Goal: Task Accomplishment & Management: Use online tool/utility

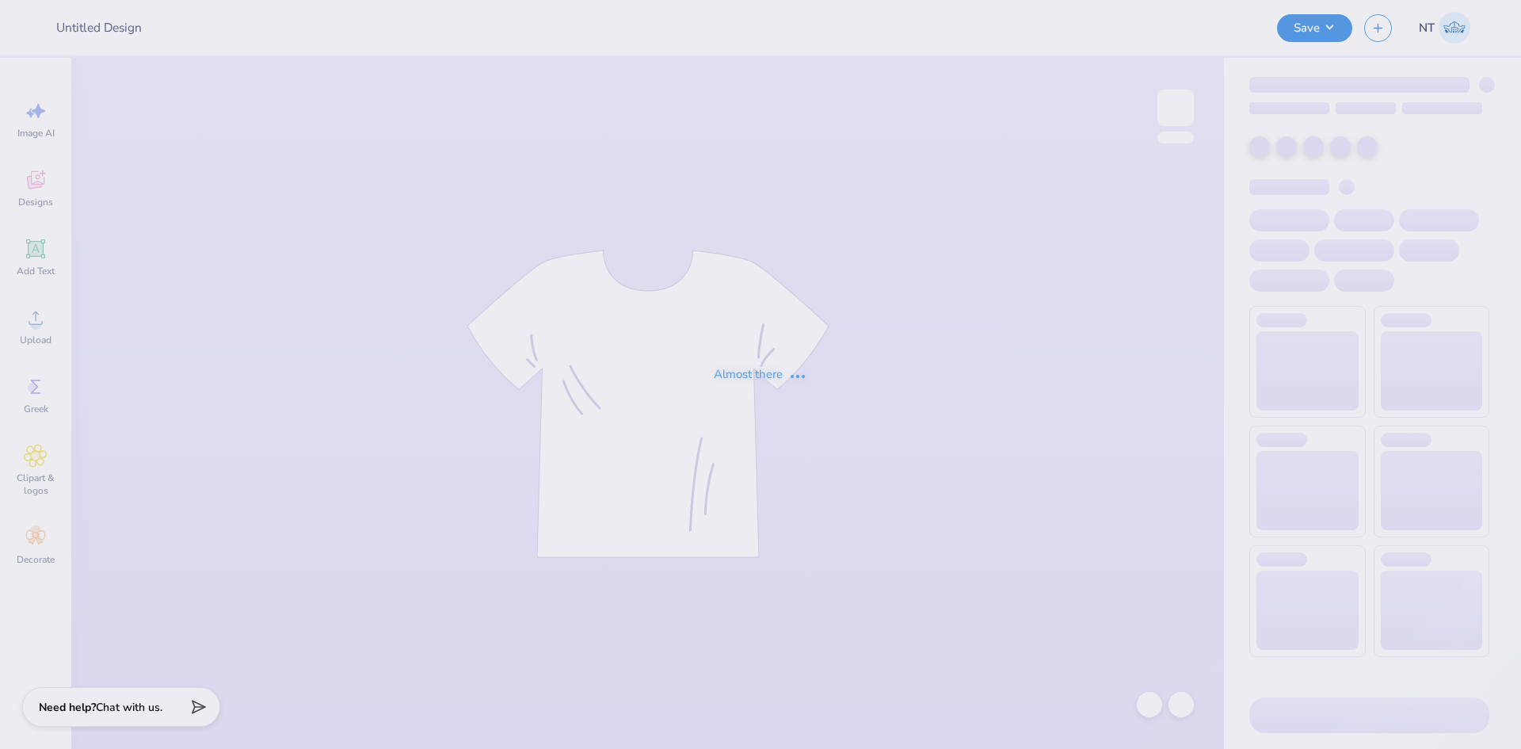
type input "[PERSON_NAME] : [PERSON_NAME][GEOGRAPHIC_DATA]"
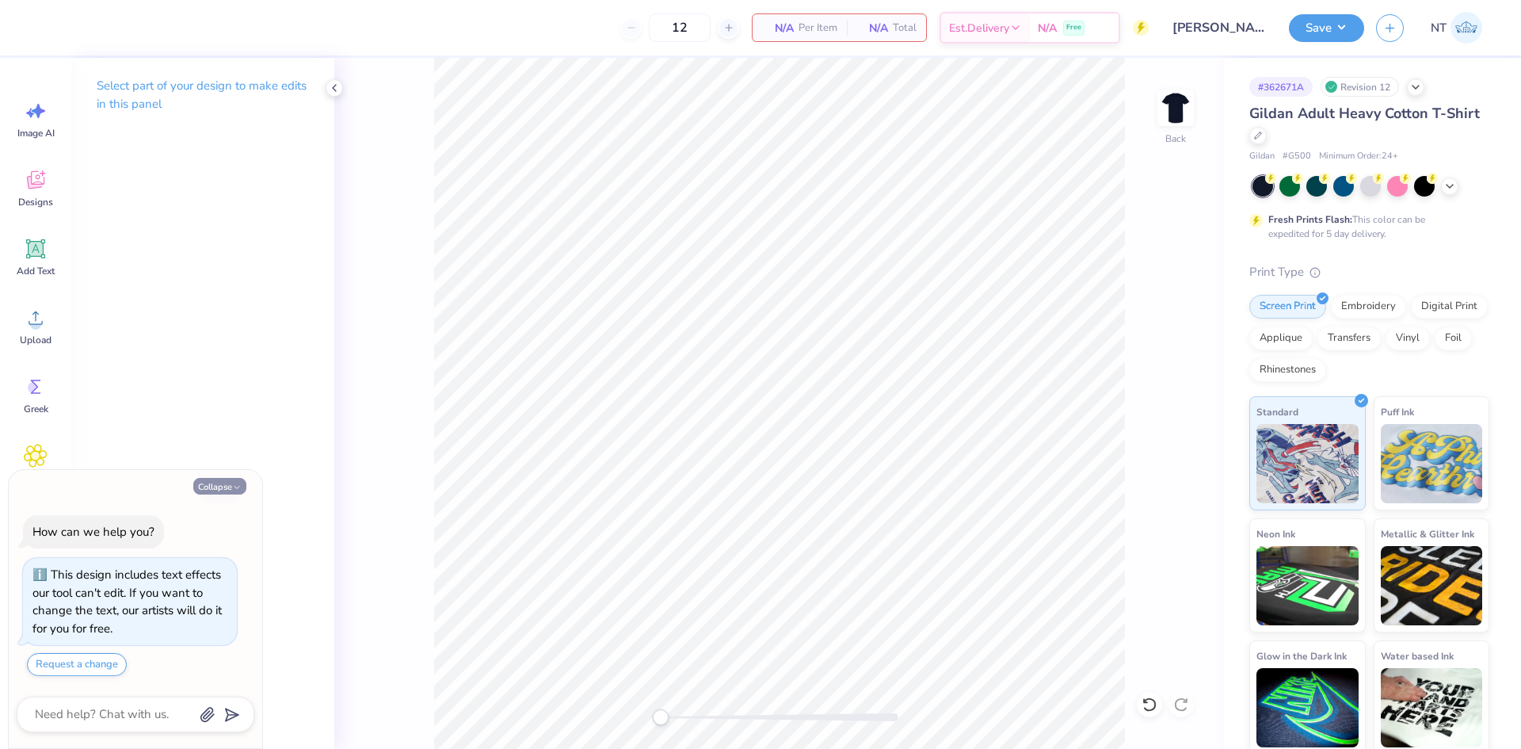
click at [232, 486] on icon "button" at bounding box center [237, 487] width 10 height 10
type textarea "x"
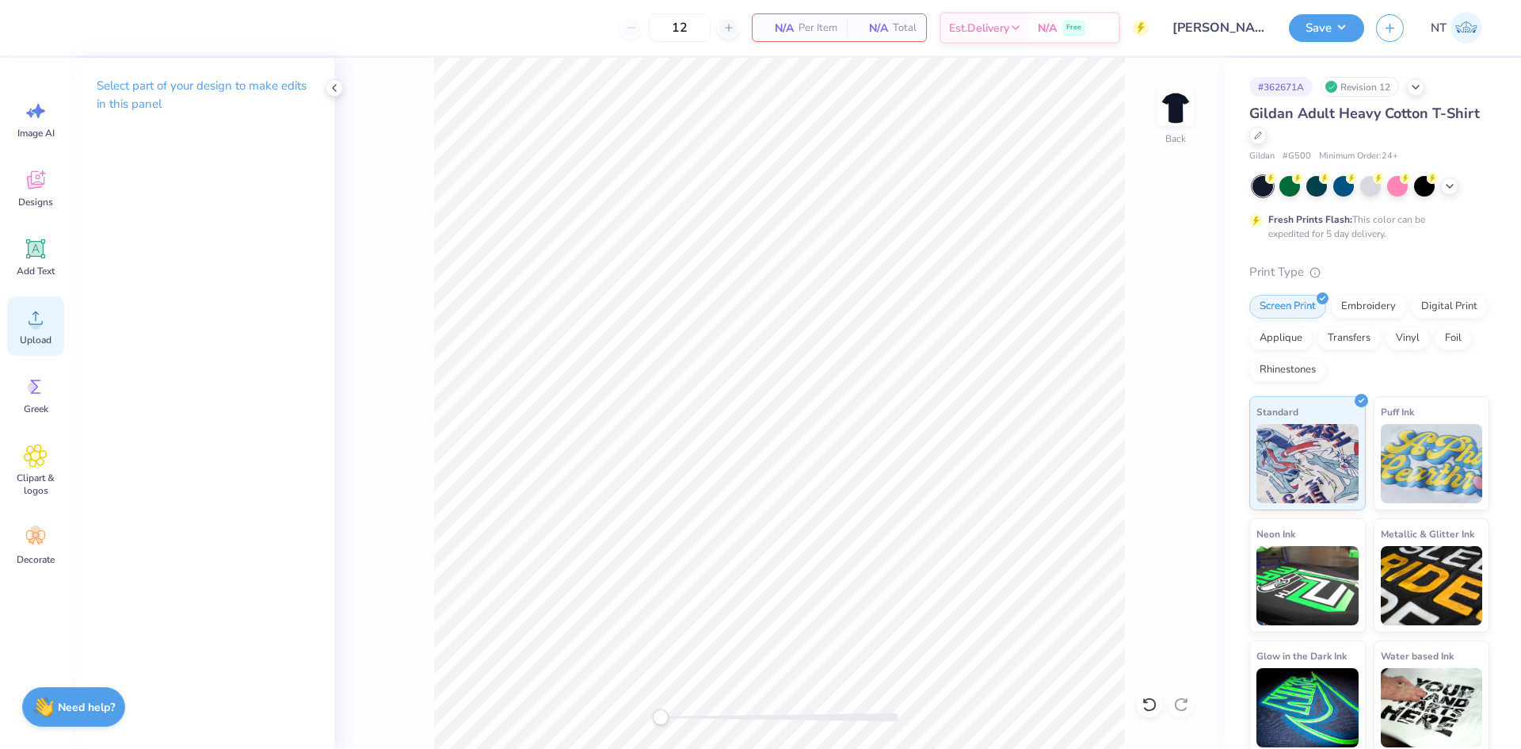
click at [36, 330] on div "Upload" at bounding box center [35, 325] width 57 height 59
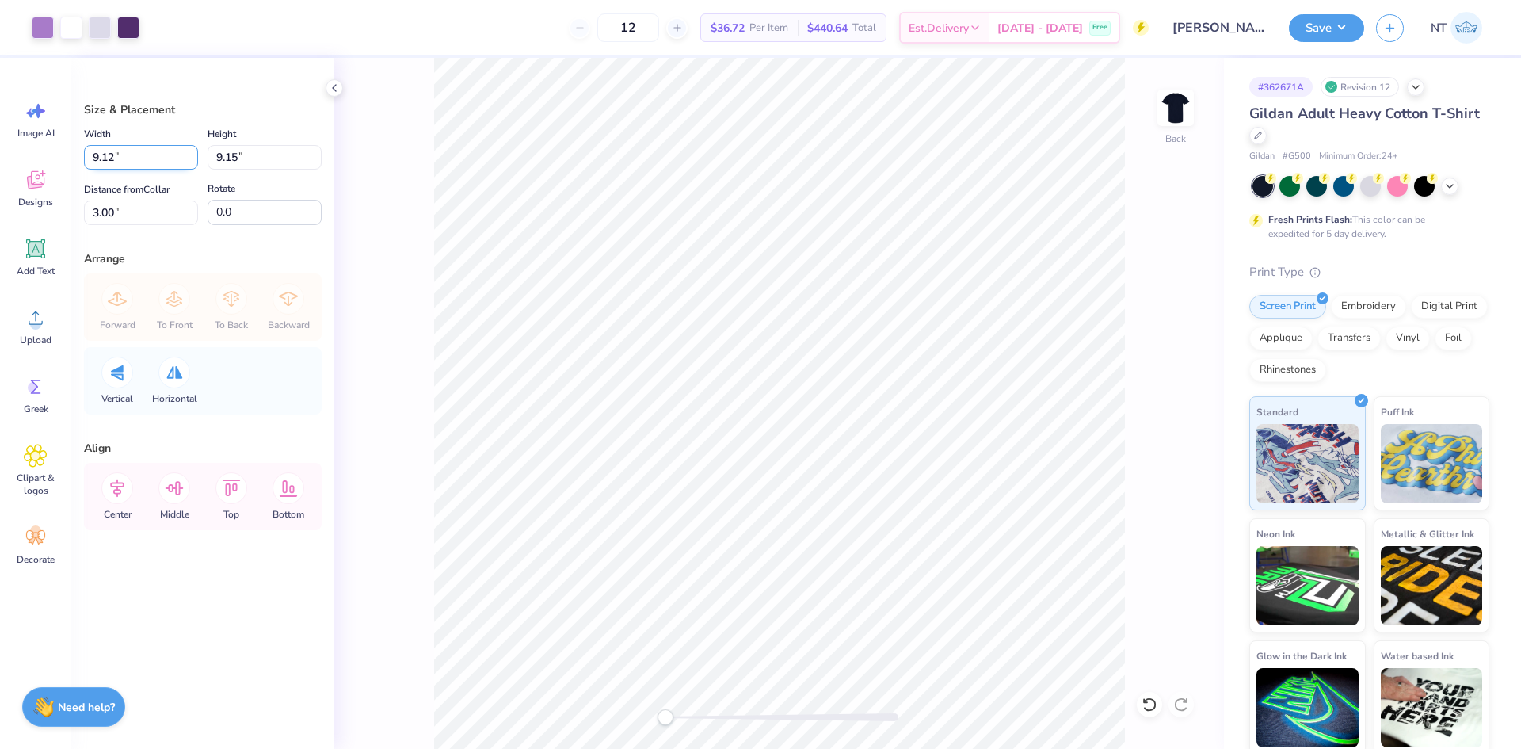
click at [116, 149] on input "9.12" at bounding box center [141, 157] width 114 height 25
type input "10.00"
type input "10.03"
type input "2.56"
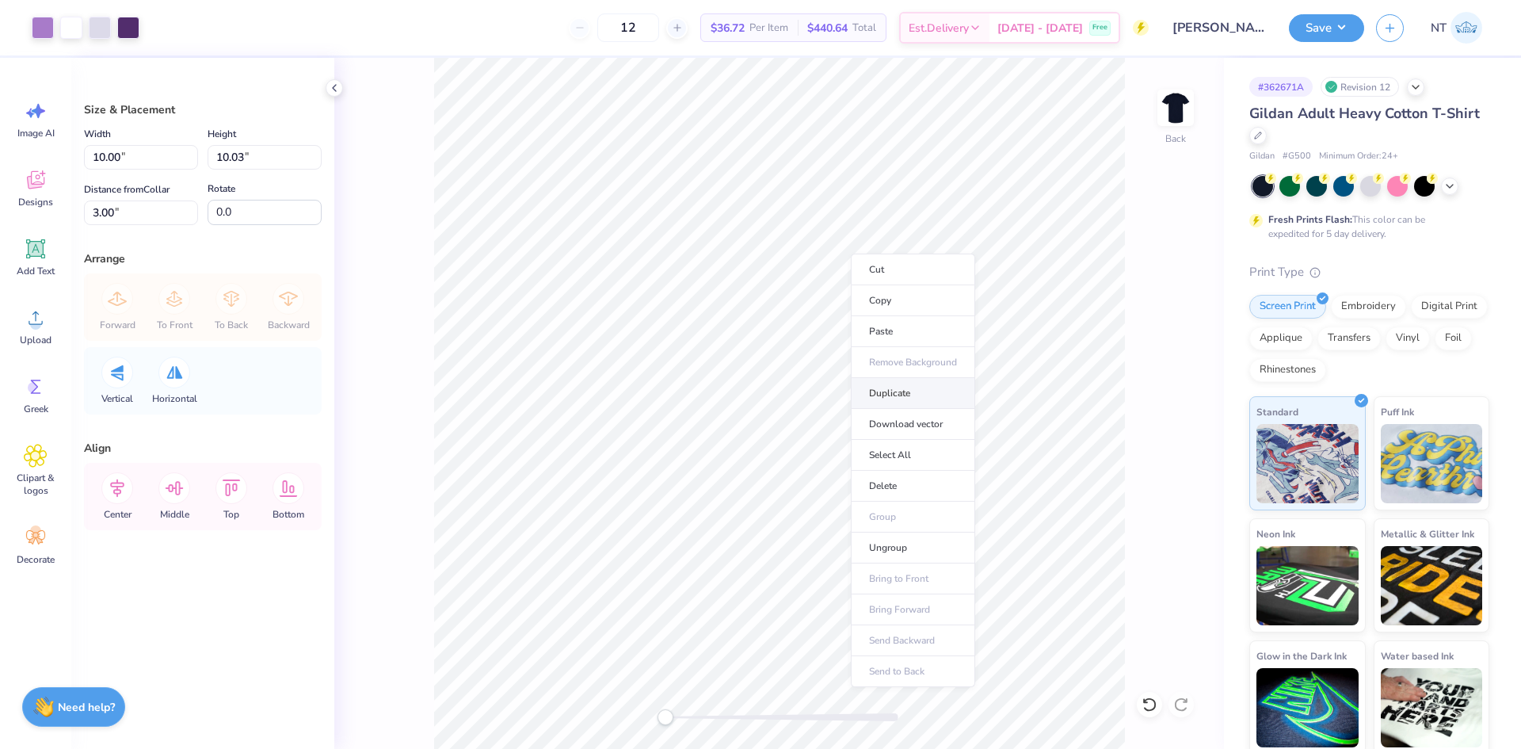
click at [916, 394] on li "Duplicate" at bounding box center [913, 393] width 124 height 31
type input "4.00"
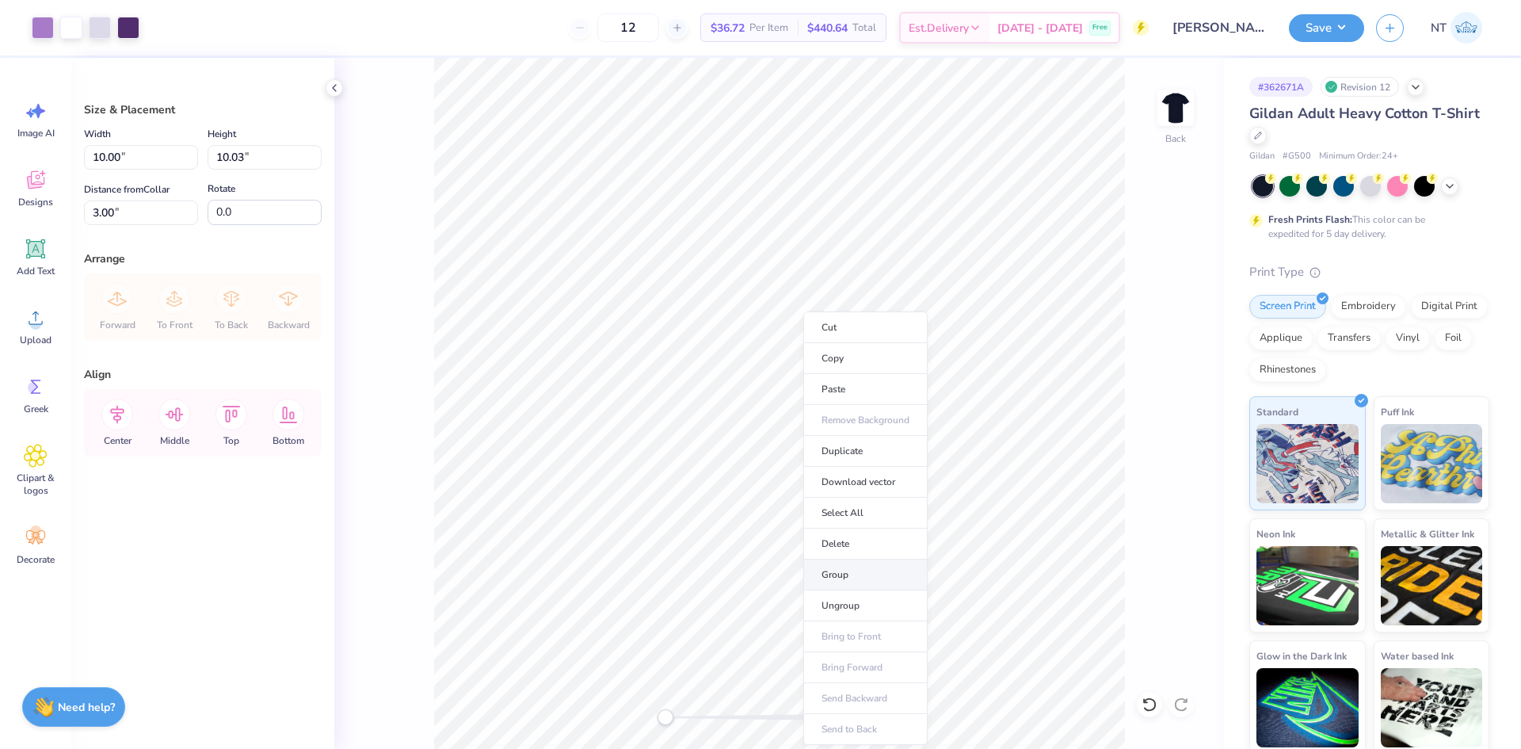
click at [858, 578] on li "Group" at bounding box center [865, 574] width 124 height 31
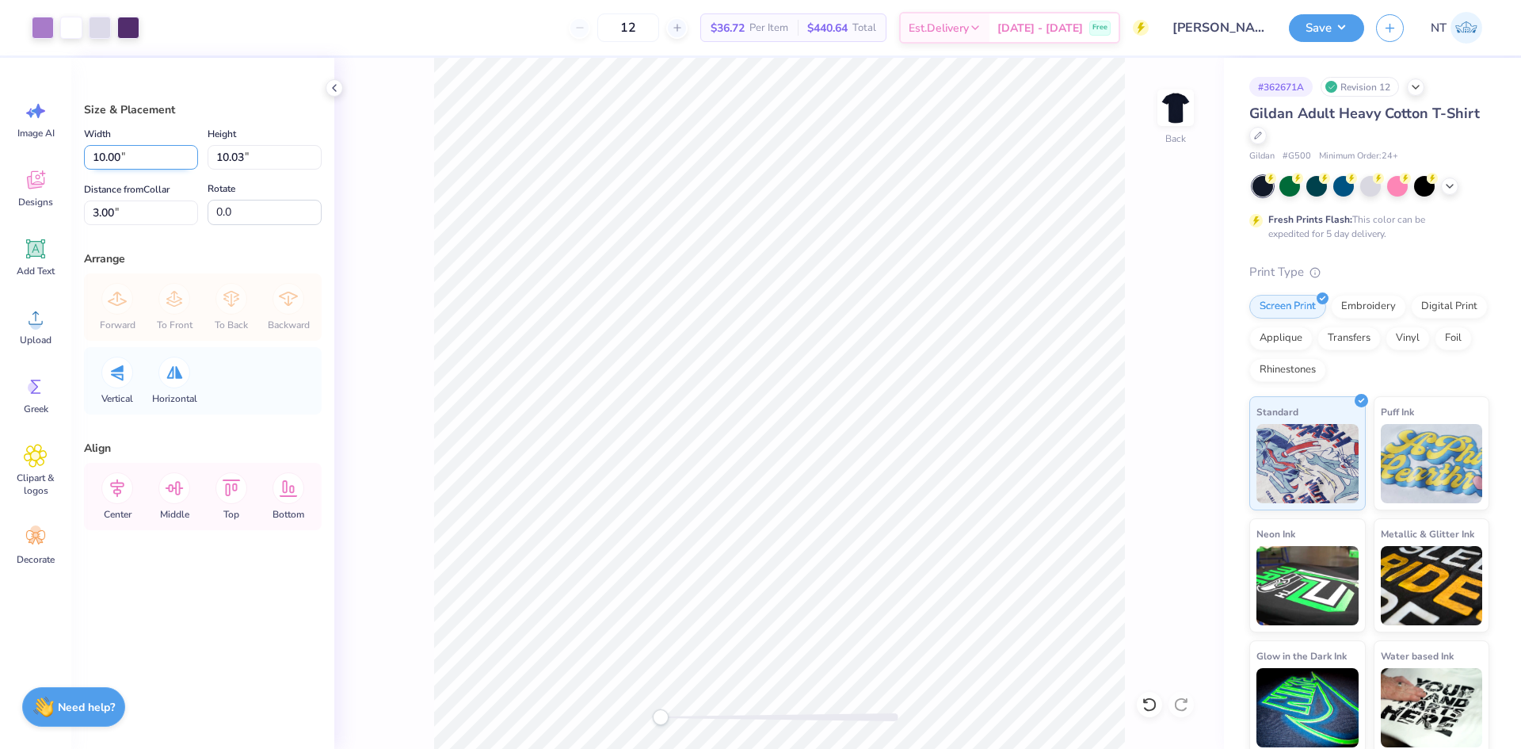
click at [133, 154] on input "10.00" at bounding box center [141, 157] width 114 height 25
type input "9.00"
type input "9.02"
type input "3.50"
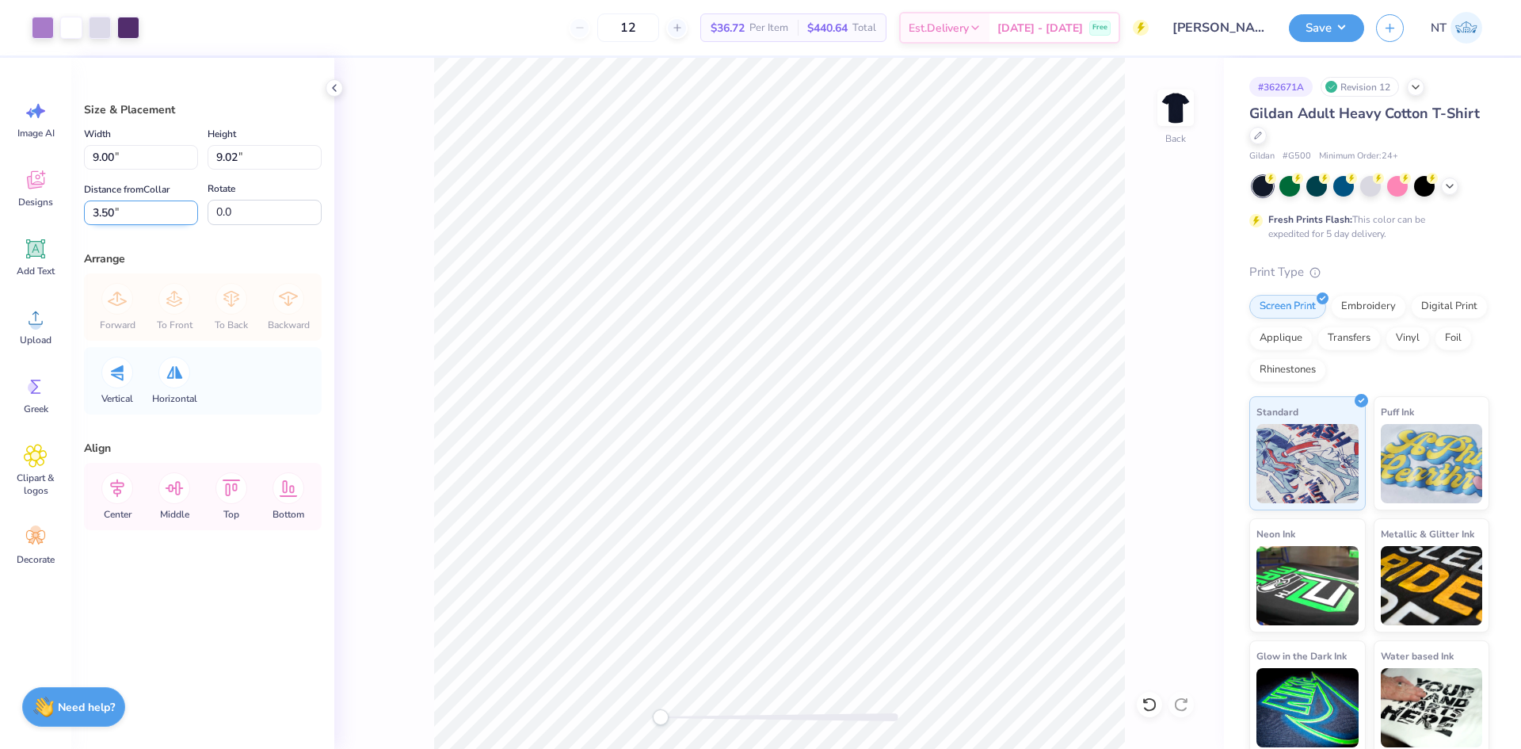
click at [98, 208] on input "3.50" at bounding box center [141, 212] width 114 height 25
type input "3"
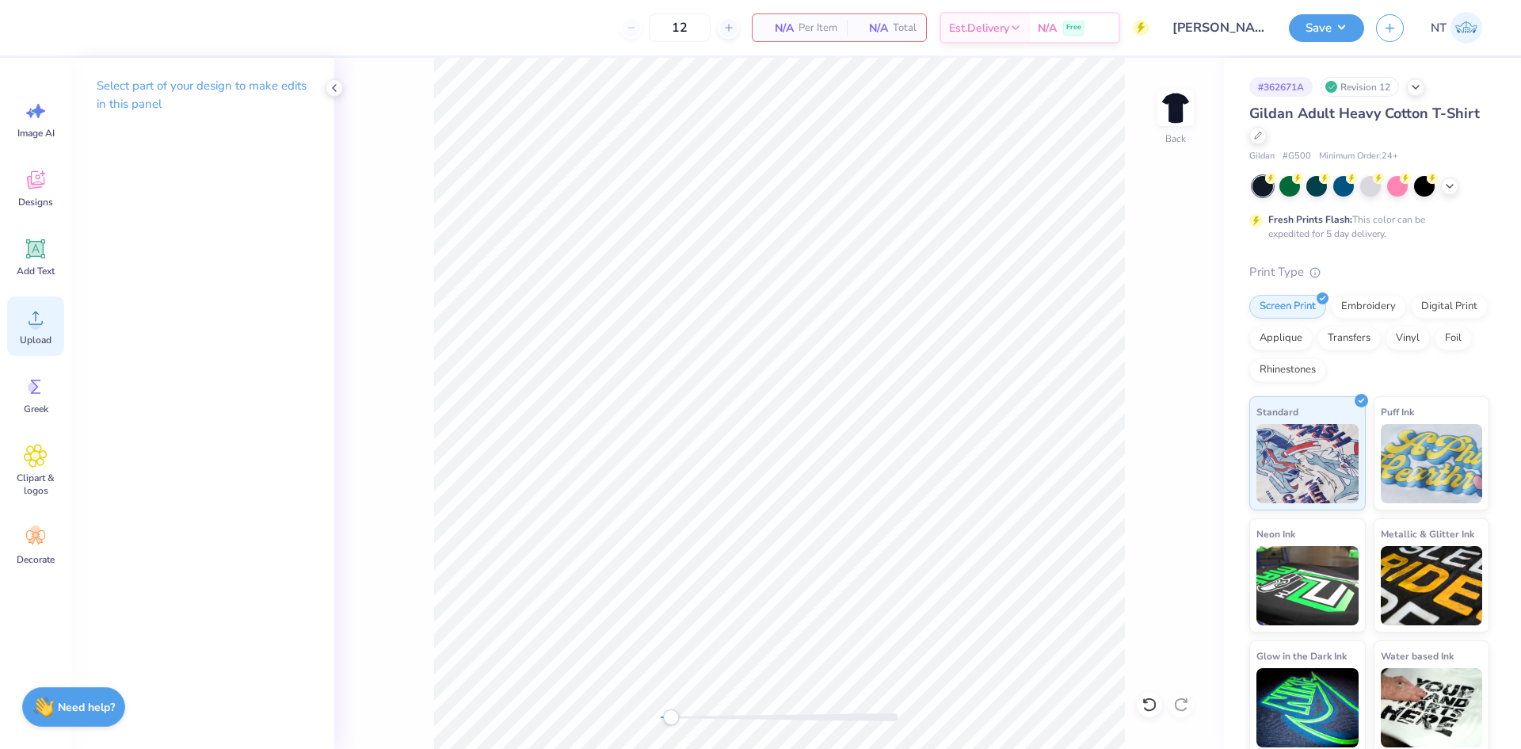
click at [43, 347] on div "Upload" at bounding box center [35, 325] width 57 height 59
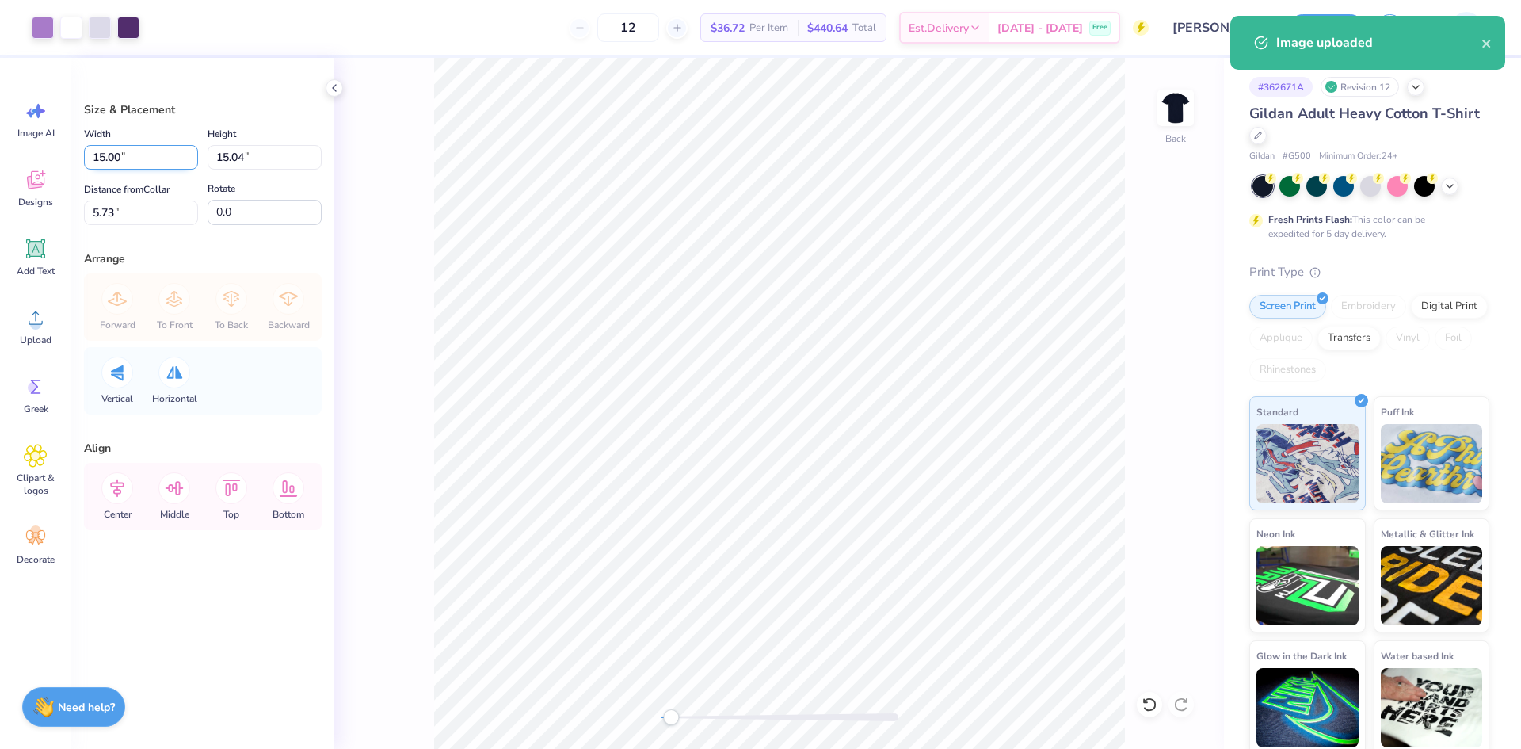
click at [111, 154] on input "15.00" at bounding box center [141, 157] width 114 height 25
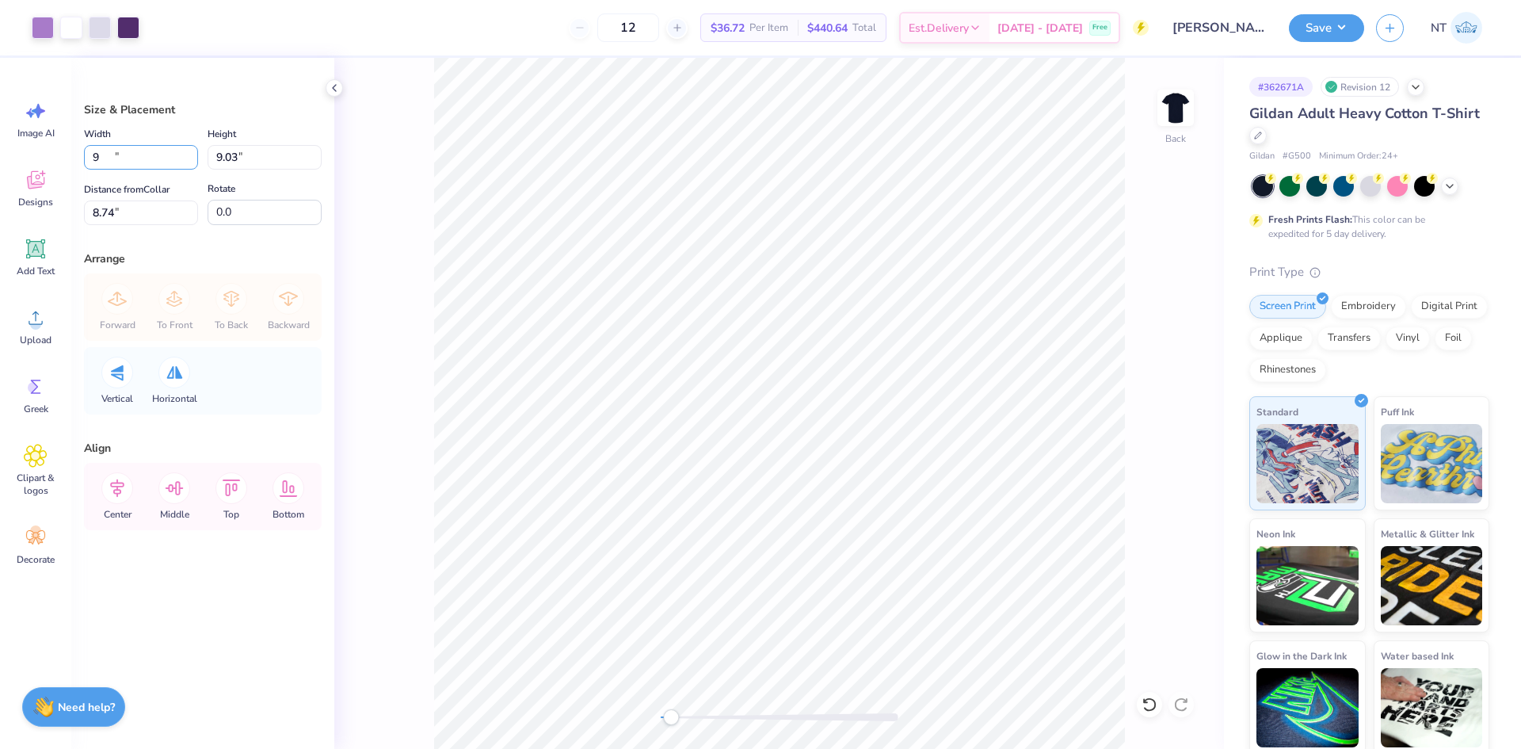
type input "9.00"
type input "9.03"
click at [96, 215] on input "8.74" at bounding box center [141, 212] width 114 height 25
type input "3"
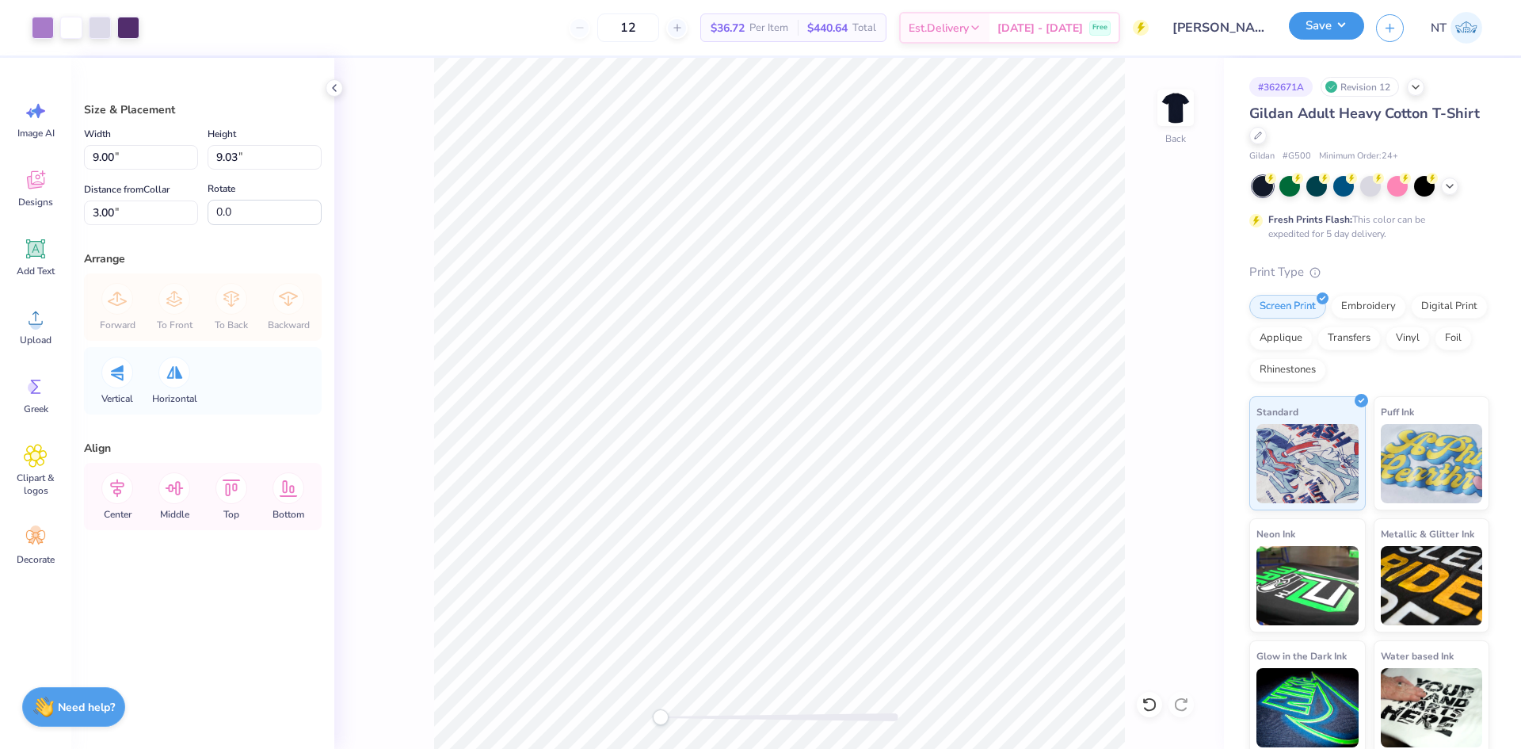
click at [1320, 29] on button "Save" at bounding box center [1326, 26] width 75 height 28
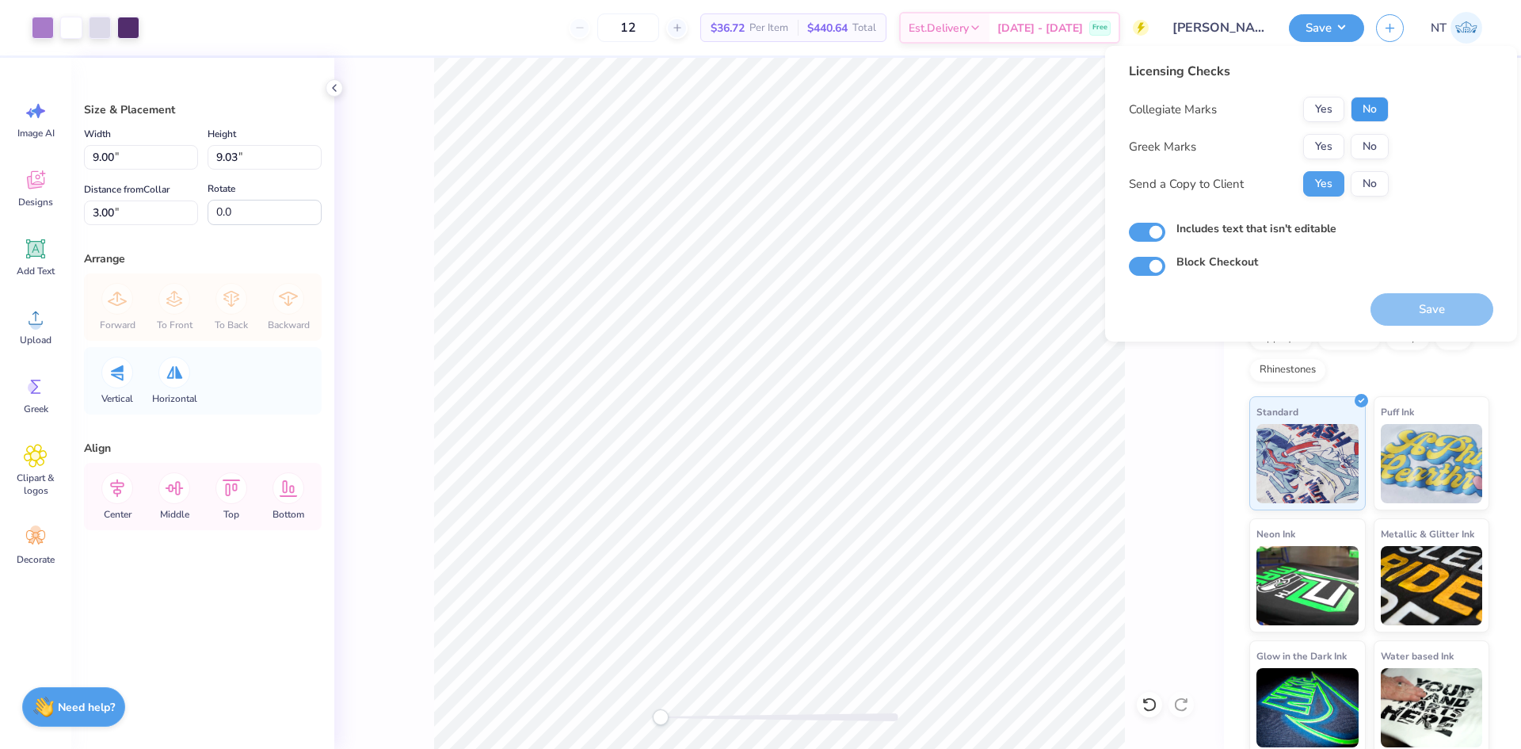
click at [1370, 110] on button "No" at bounding box center [1370, 109] width 38 height 25
click at [1321, 154] on button "Yes" at bounding box center [1323, 146] width 41 height 25
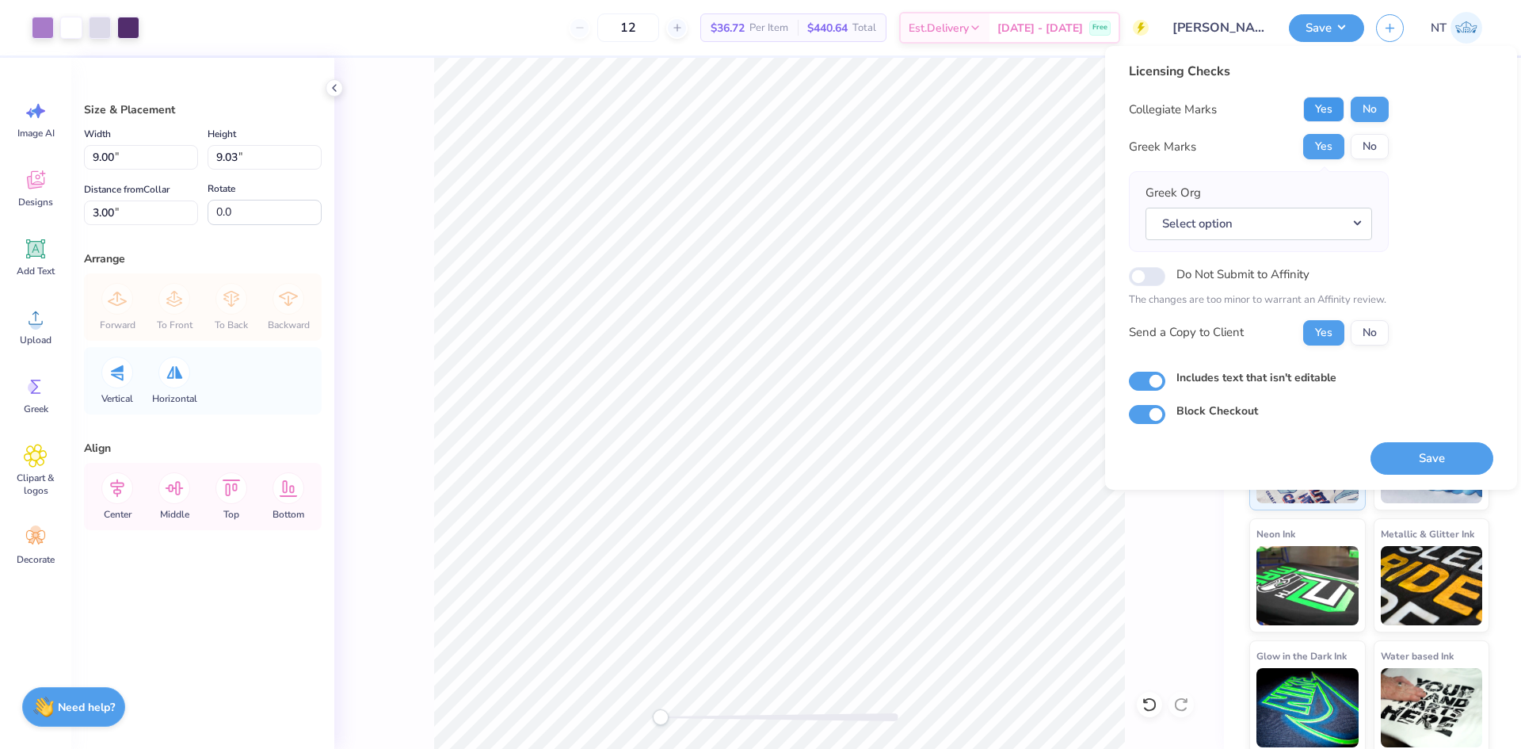
click at [1312, 108] on button "Yes" at bounding box center [1323, 109] width 41 height 25
click at [1366, 140] on button "No" at bounding box center [1370, 146] width 38 height 25
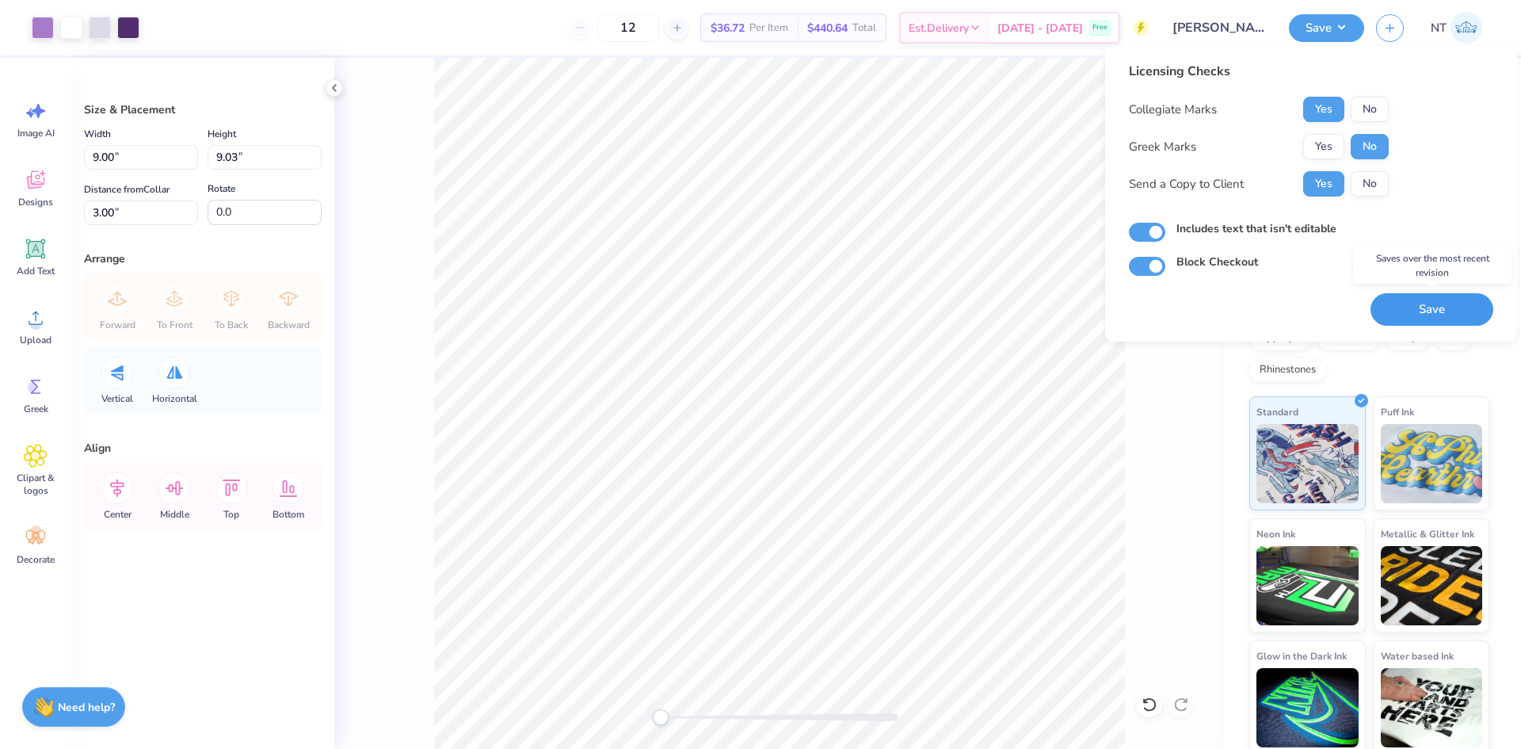
click at [1422, 322] on button "Save" at bounding box center [1432, 309] width 123 height 32
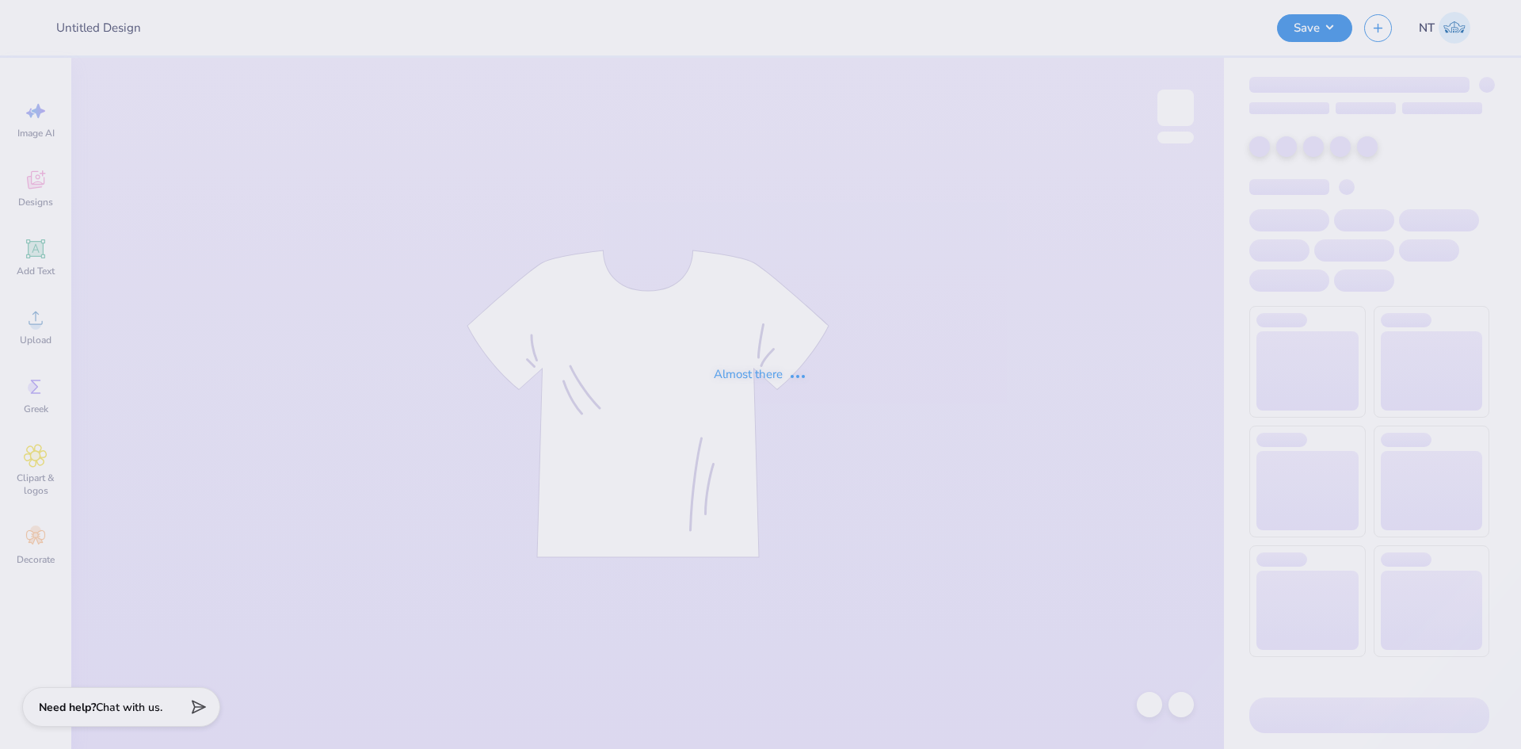
type input "Big Little Official Design one"
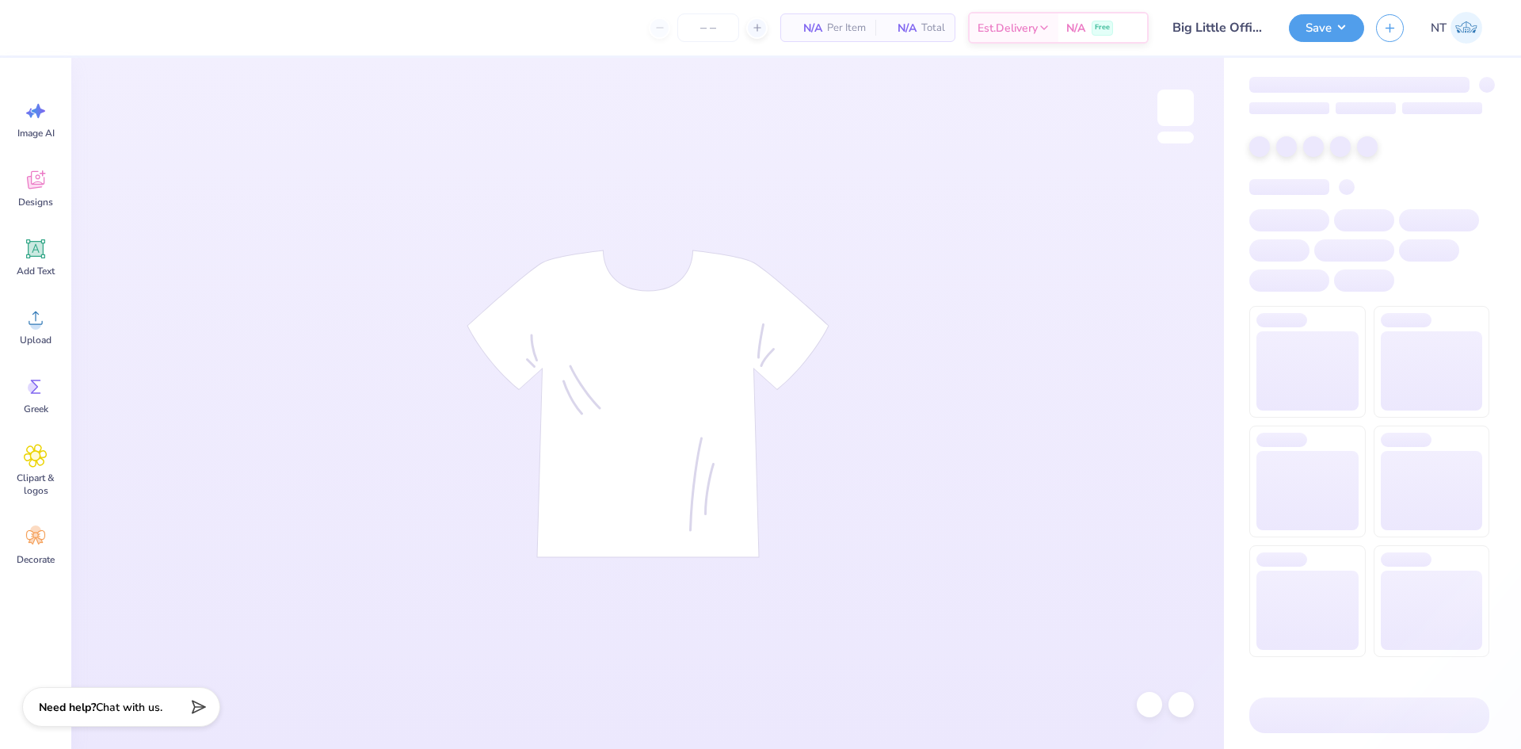
type input "30"
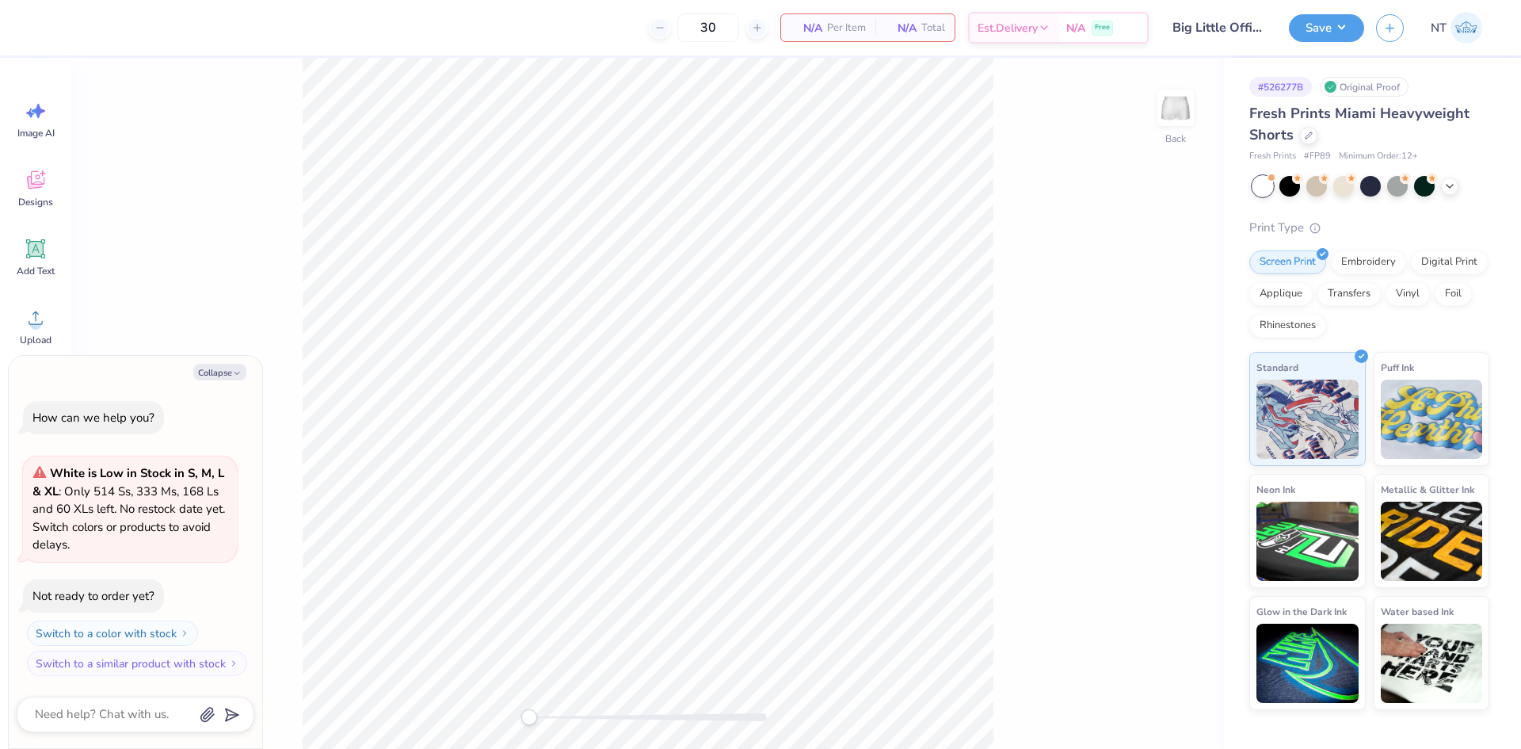
click at [243, 383] on div "Collapse How can we help you? White is Low in Stock in S, M, L & XL : Only 514 …" at bounding box center [136, 552] width 254 height 393
click at [234, 379] on button "Collapse" at bounding box center [219, 372] width 53 height 17
type textarea "x"
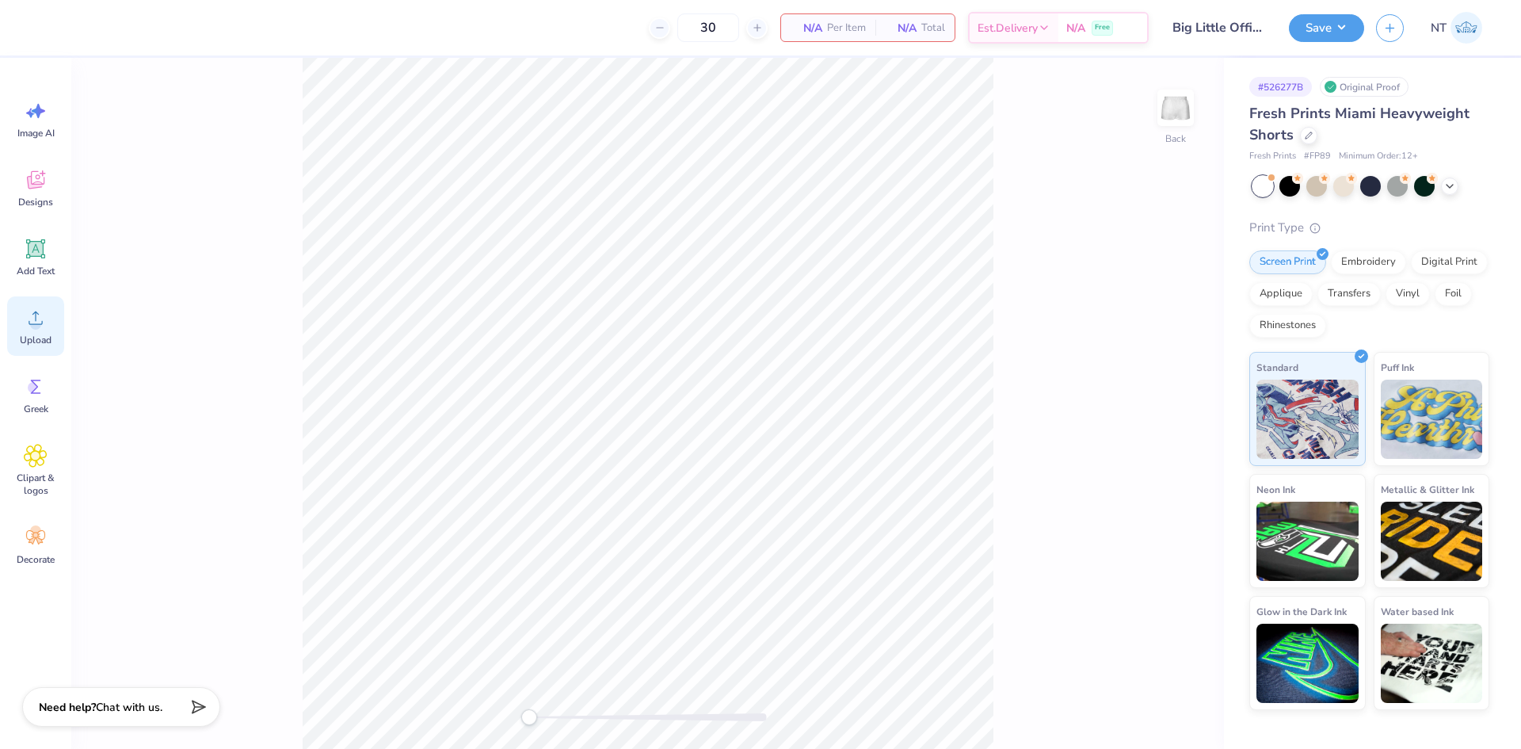
click at [28, 314] on icon at bounding box center [36, 318] width 24 height 24
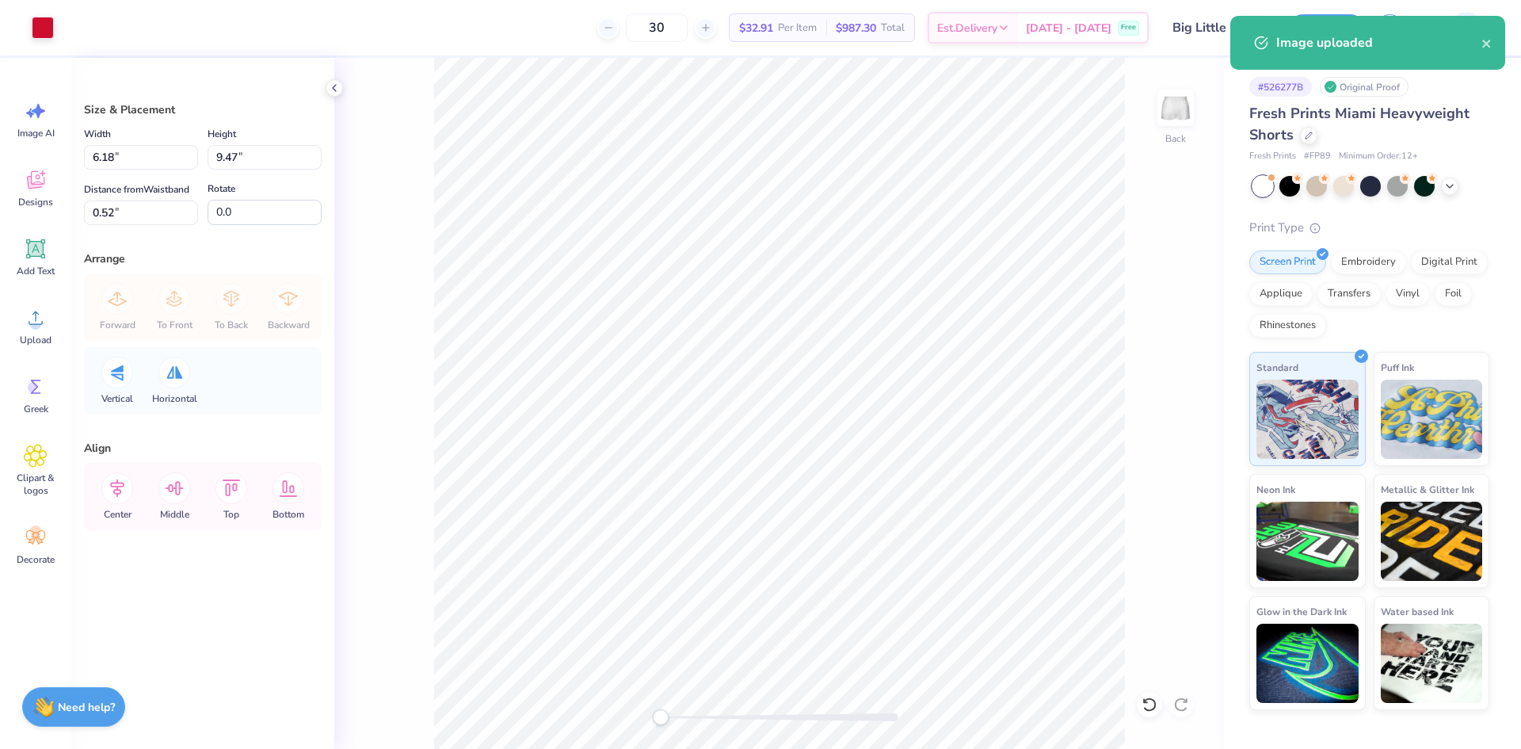
type input "1.24"
type input "1.89"
type input "8.09"
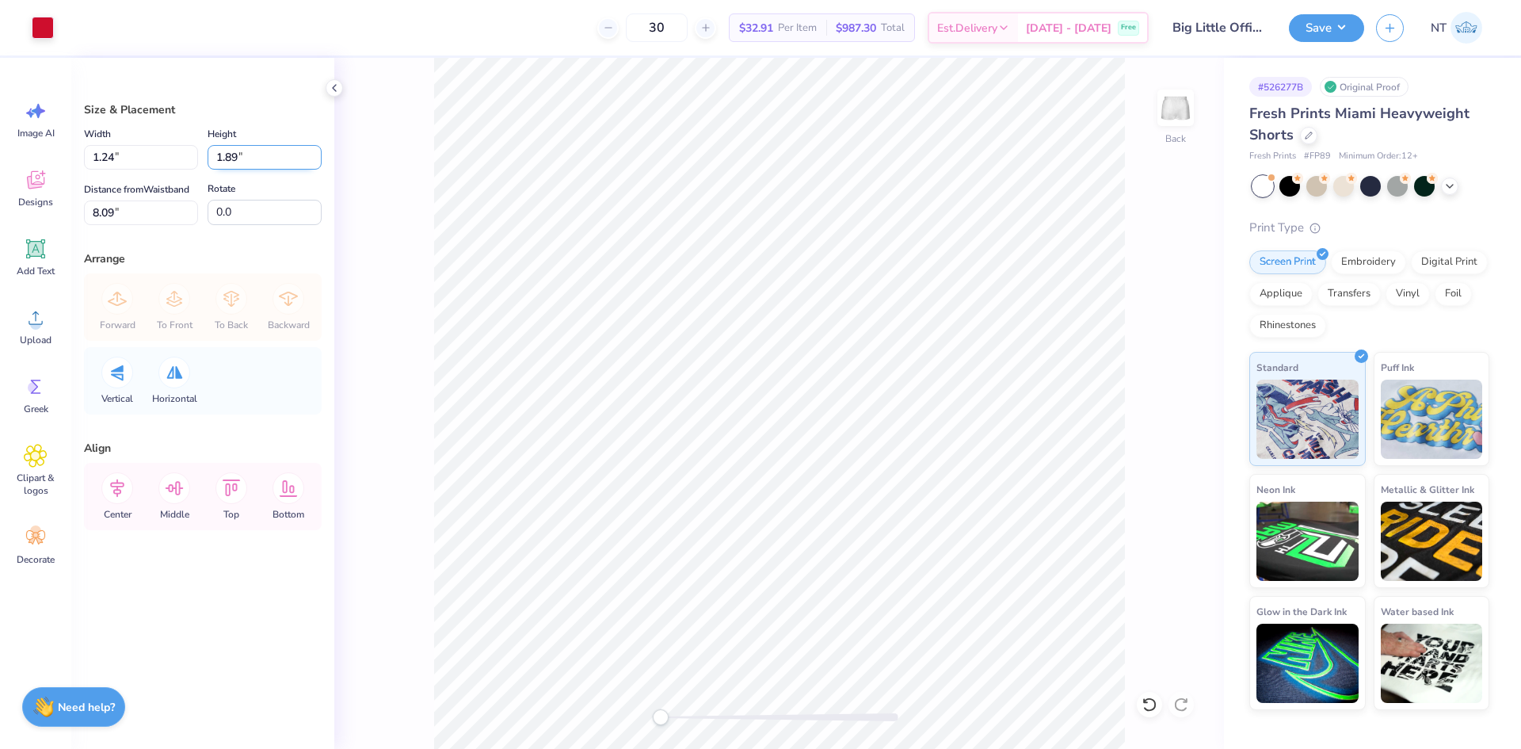
click at [231, 168] on input "1.89" at bounding box center [265, 157] width 114 height 25
type input "2"
type input "1.31"
type input "2.00"
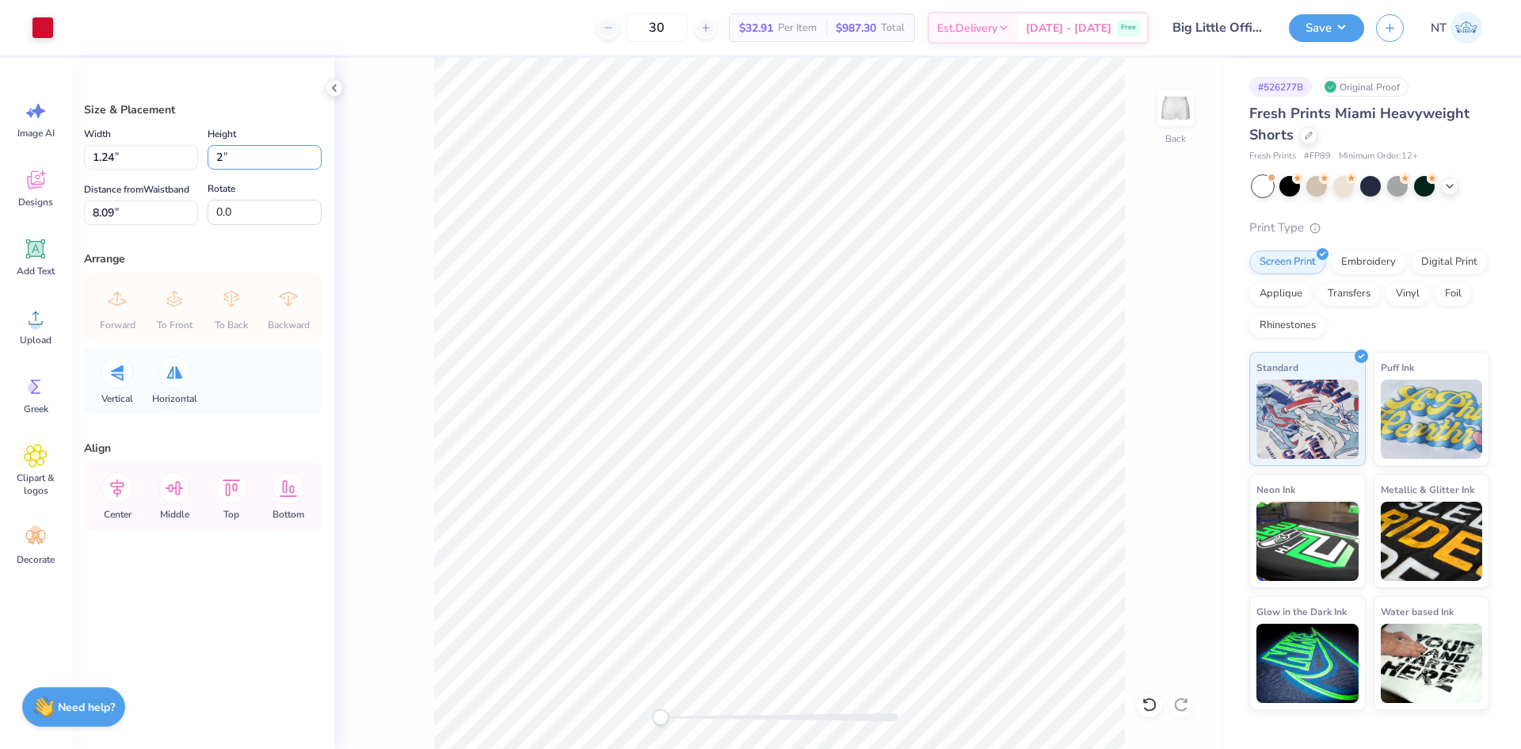
type input "4.61"
click at [102, 213] on input "4.61" at bounding box center [141, 212] width 114 height 25
type input "2"
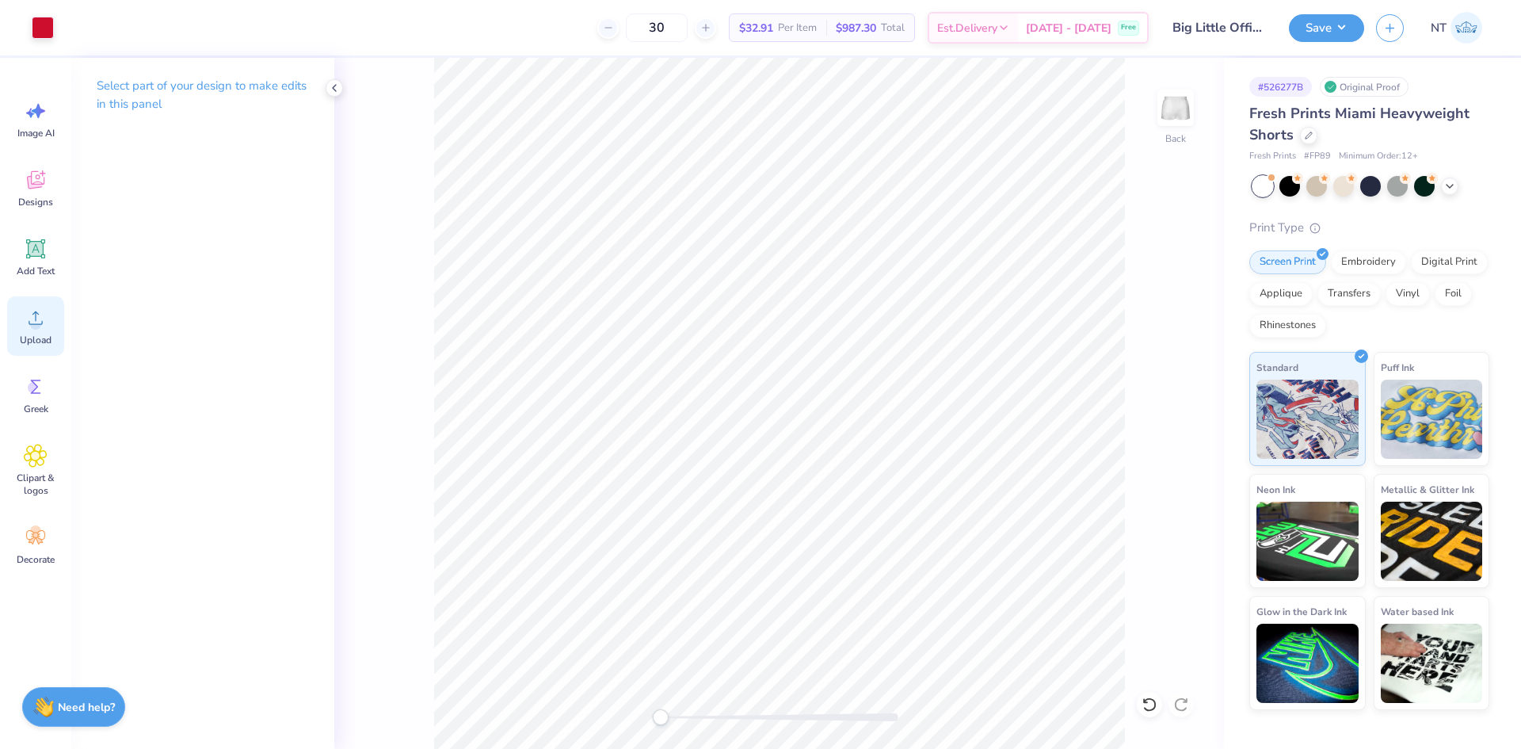
click at [40, 318] on icon at bounding box center [36, 318] width 24 height 24
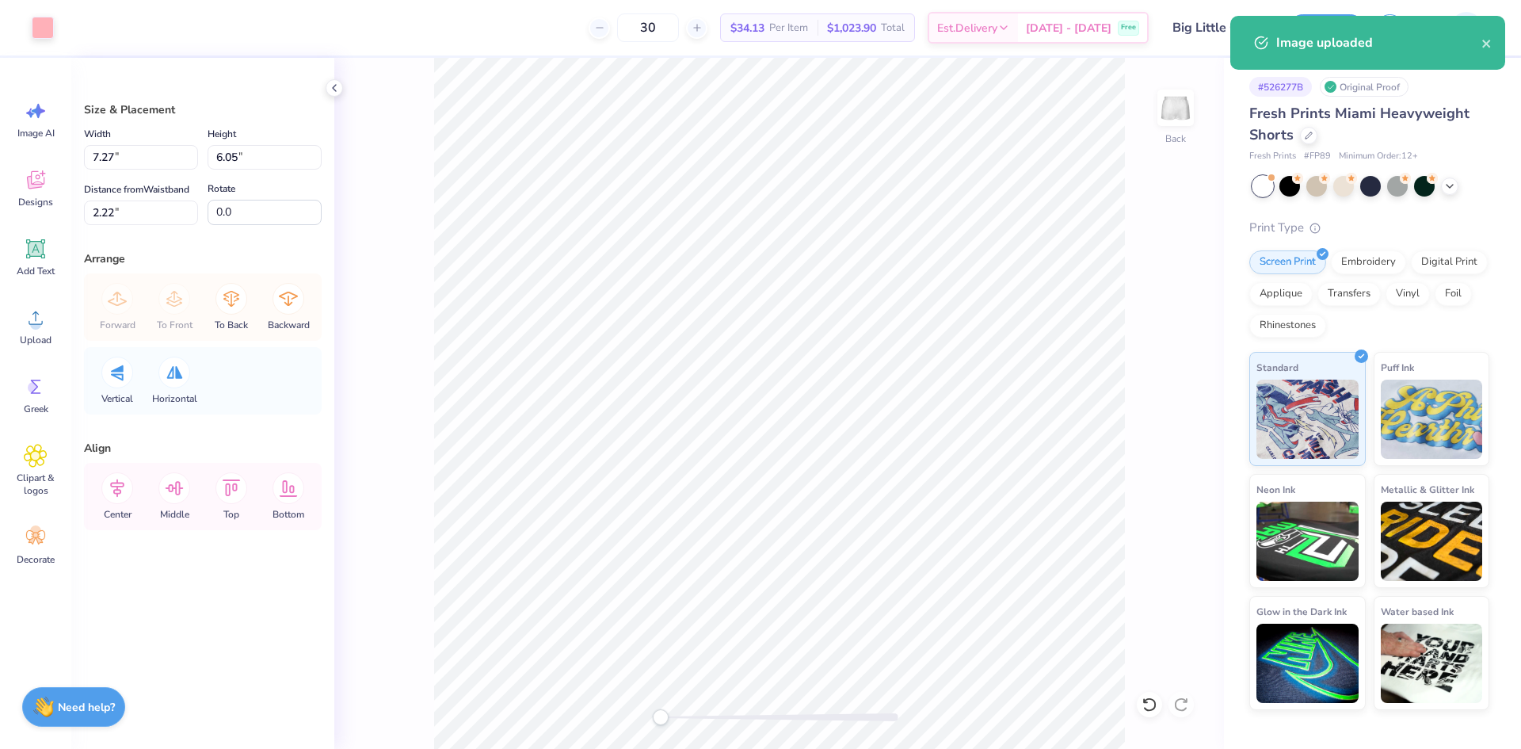
type input "4.19"
type input "3.49"
type input "4.79"
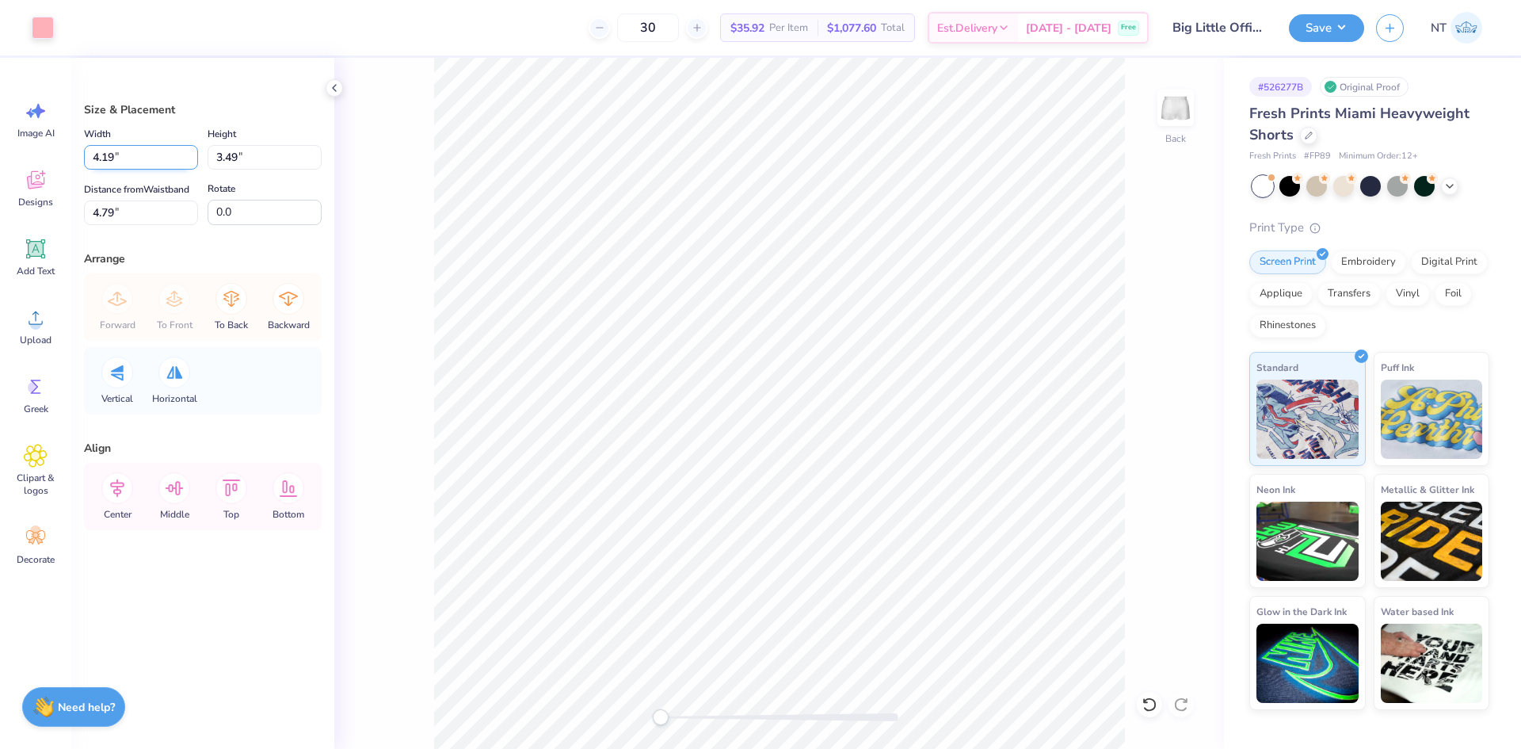
click at [107, 156] on input "4.19" at bounding box center [141, 157] width 114 height 25
type input "3.00"
type input "2.50"
type input "6.58"
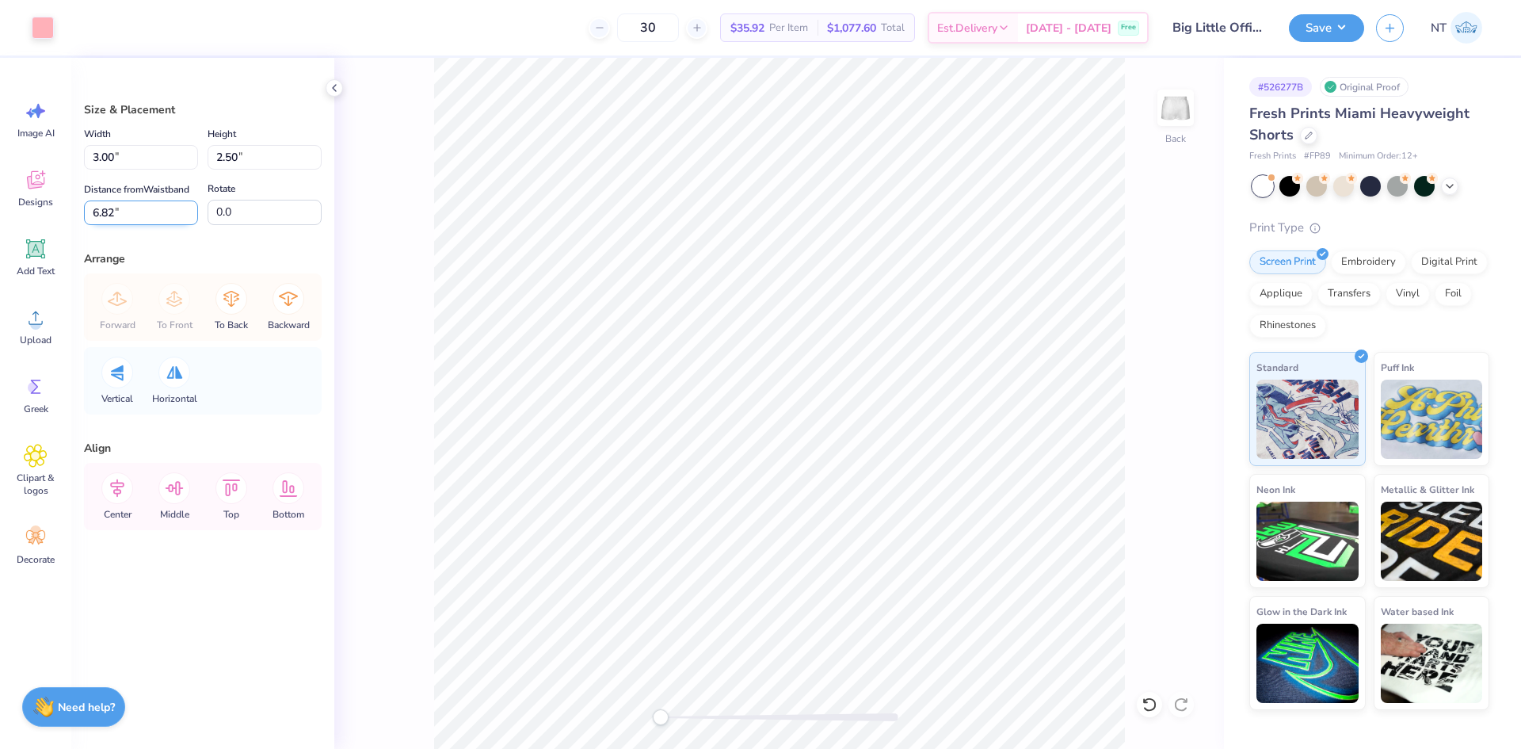
click at [99, 200] on input "6.82" at bounding box center [141, 212] width 114 height 25
type input "6.5"
click at [1325, 24] on button "Save" at bounding box center [1326, 26] width 75 height 28
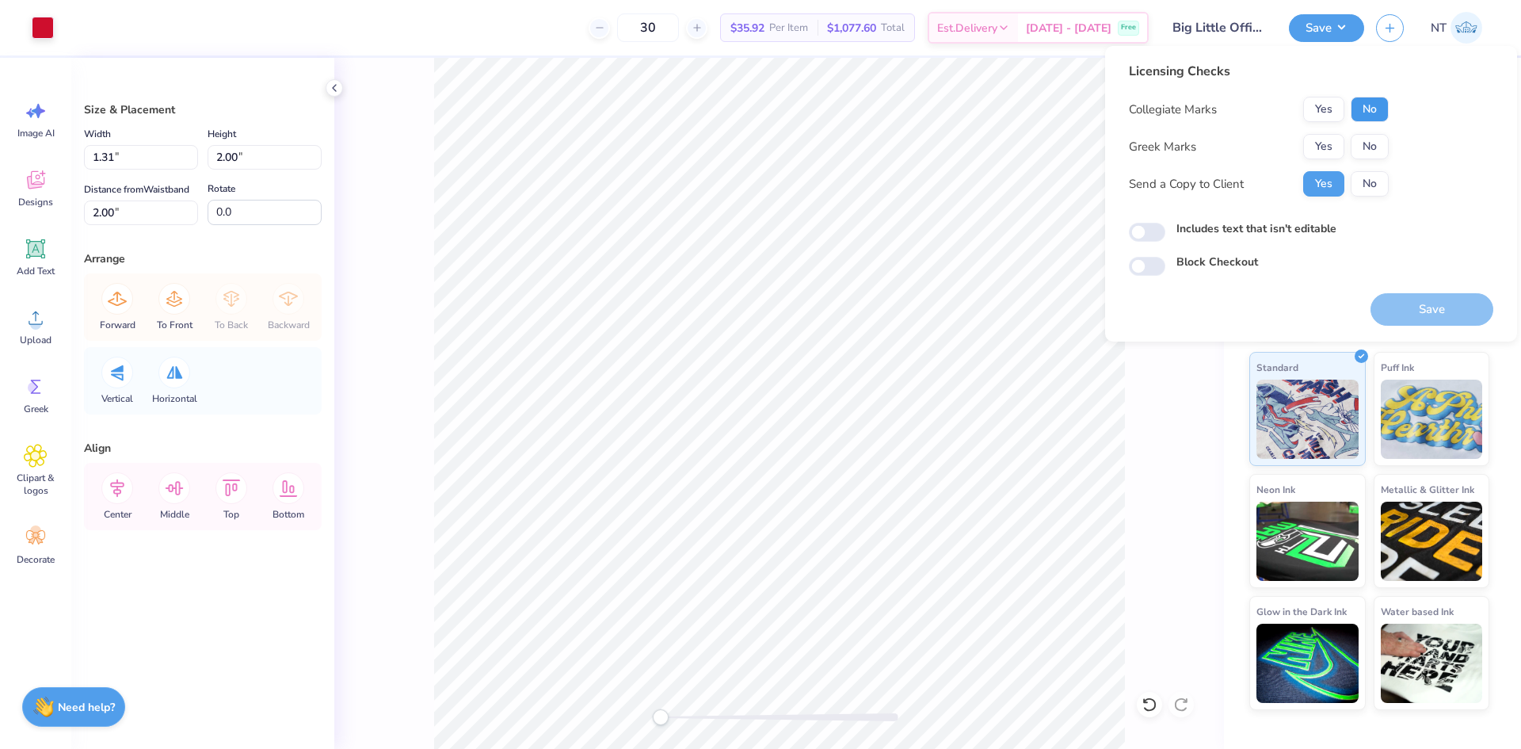
click at [1381, 111] on button "No" at bounding box center [1370, 109] width 38 height 25
click at [1375, 135] on button "No" at bounding box center [1370, 146] width 38 height 25
click at [1153, 227] on input "Includes text that isn't editable" at bounding box center [1147, 232] width 36 height 19
checkbox input "true"
click at [1459, 307] on button "Save" at bounding box center [1432, 309] width 123 height 32
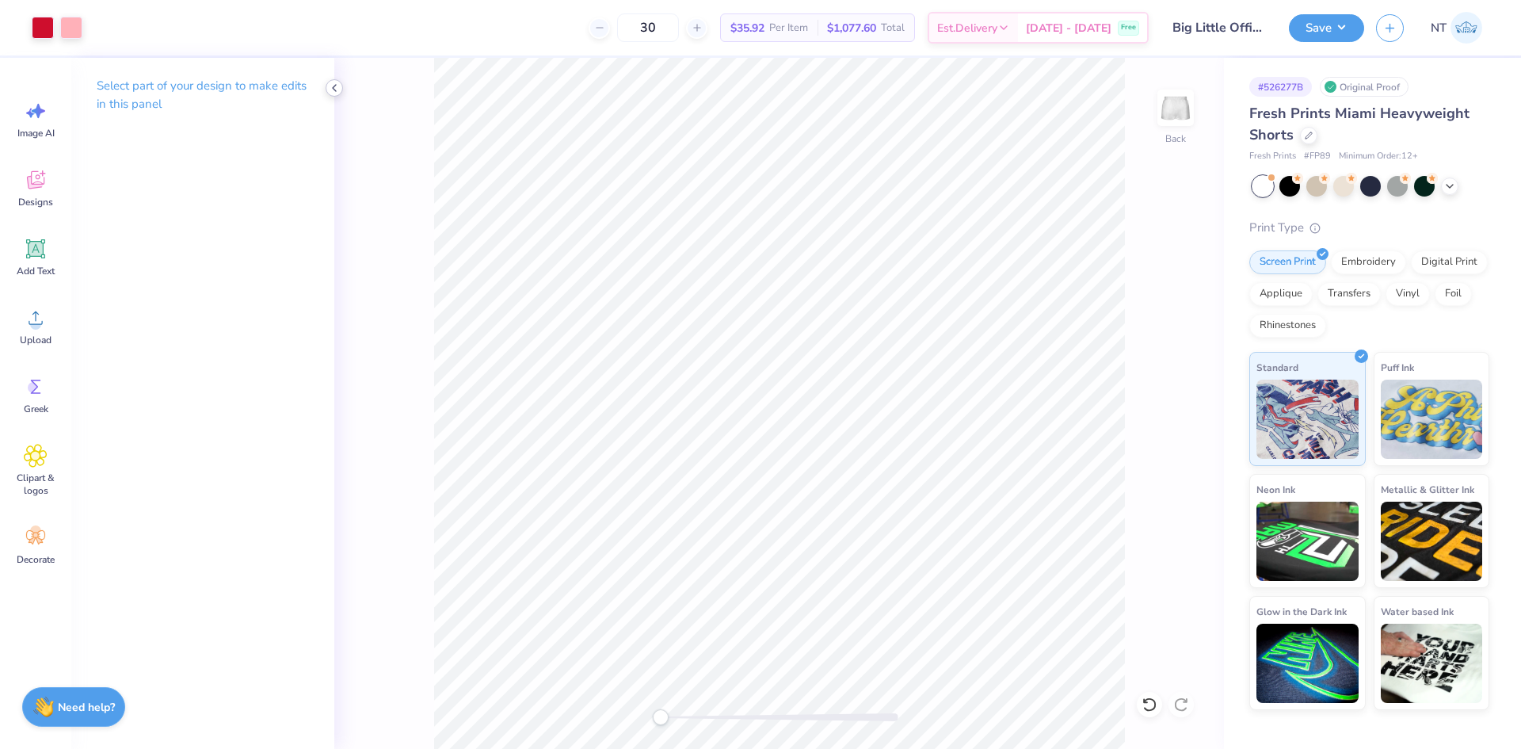
click at [334, 90] on icon at bounding box center [334, 88] width 13 height 13
click at [1146, 648] on div "Back" at bounding box center [779, 403] width 890 height 691
click at [20, 258] on div "Add Text" at bounding box center [35, 256] width 57 height 59
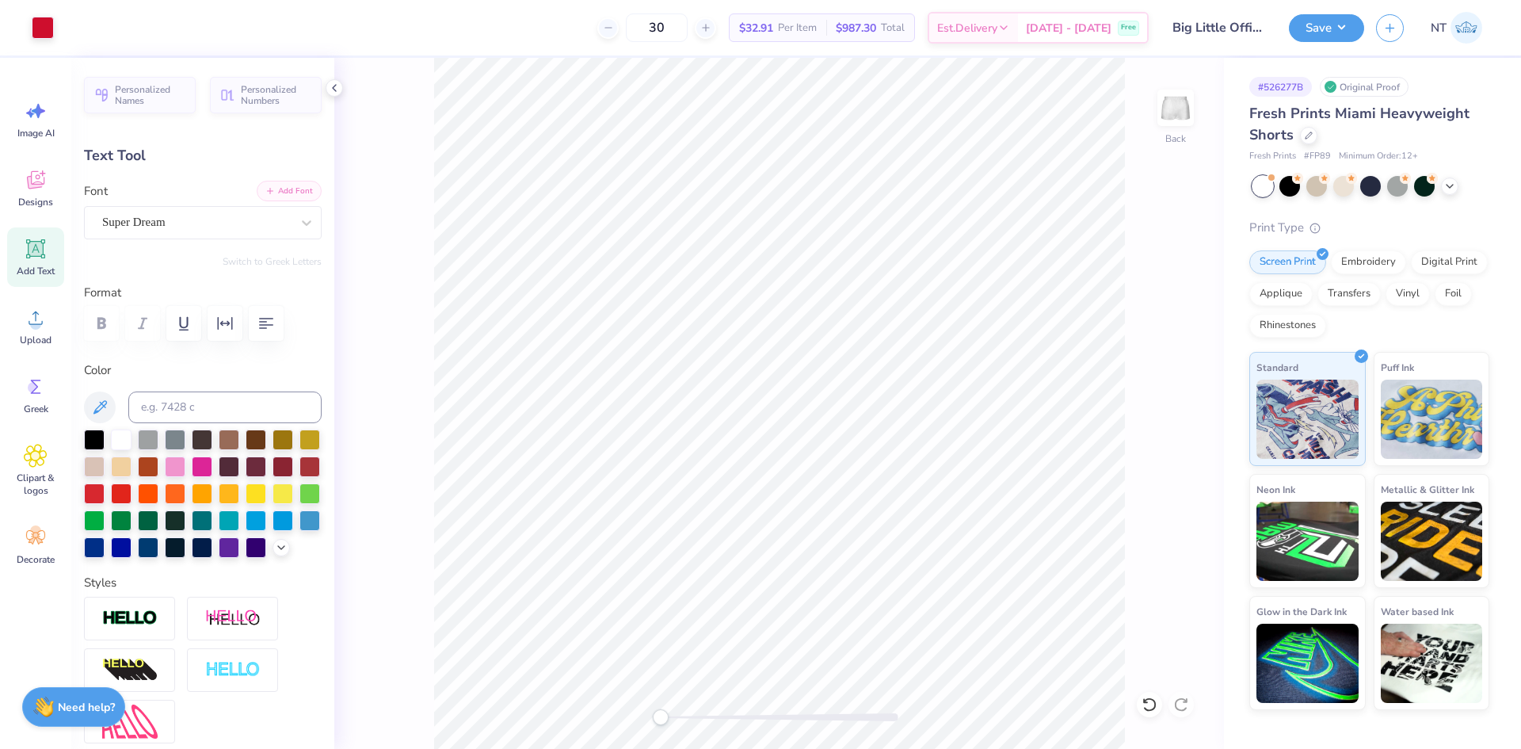
click at [274, 196] on button "Add Font" at bounding box center [289, 191] width 65 height 21
click at [13, 313] on div "Upload" at bounding box center [35, 325] width 57 height 59
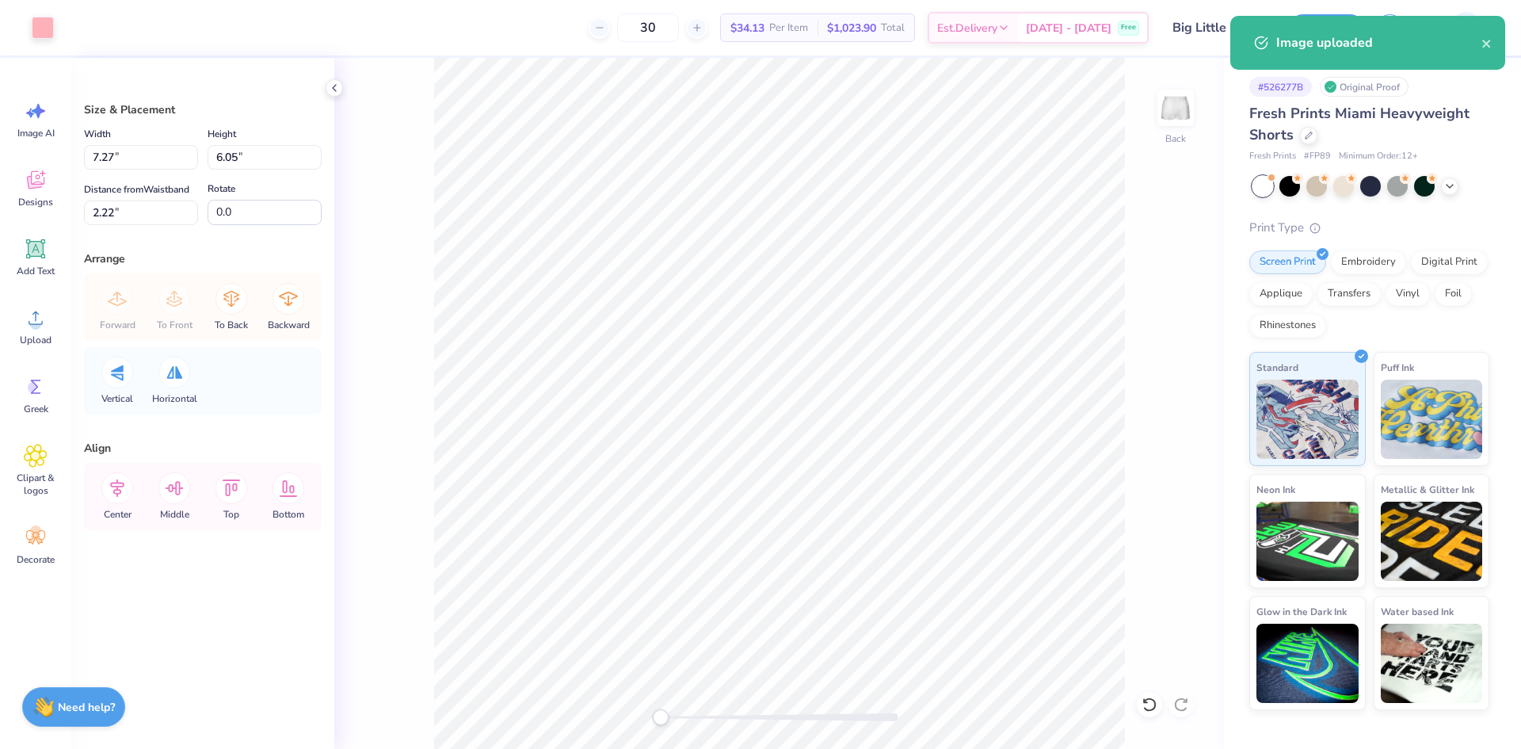
type input "3.43"
type input "2.85"
type input "5.42"
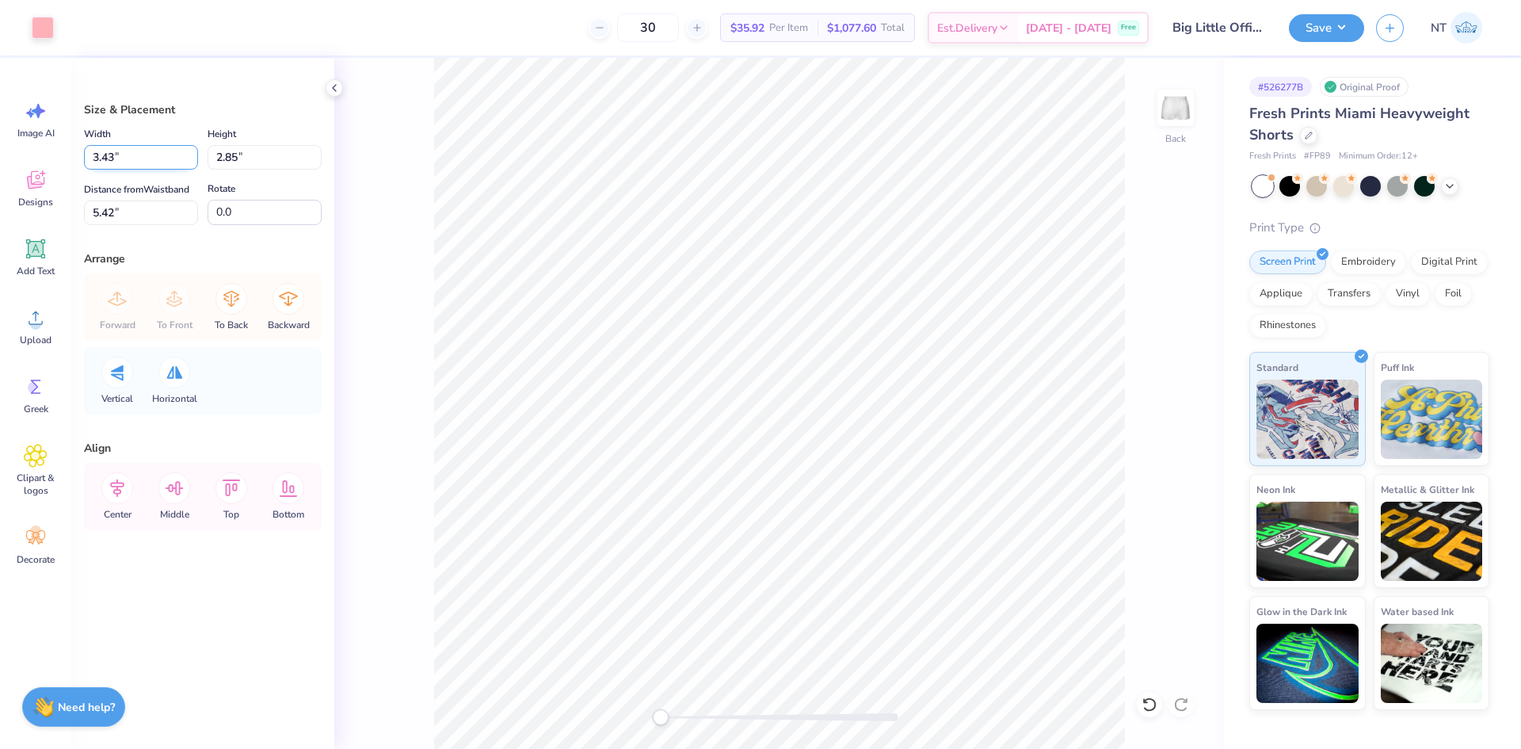
click at [105, 159] on input "3.43" at bounding box center [141, 157] width 114 height 25
click at [105, 158] on input "3.43" at bounding box center [141, 157] width 114 height 25
type input "3.00"
type input "2.50"
click at [110, 216] on input "6.84" at bounding box center [141, 212] width 114 height 25
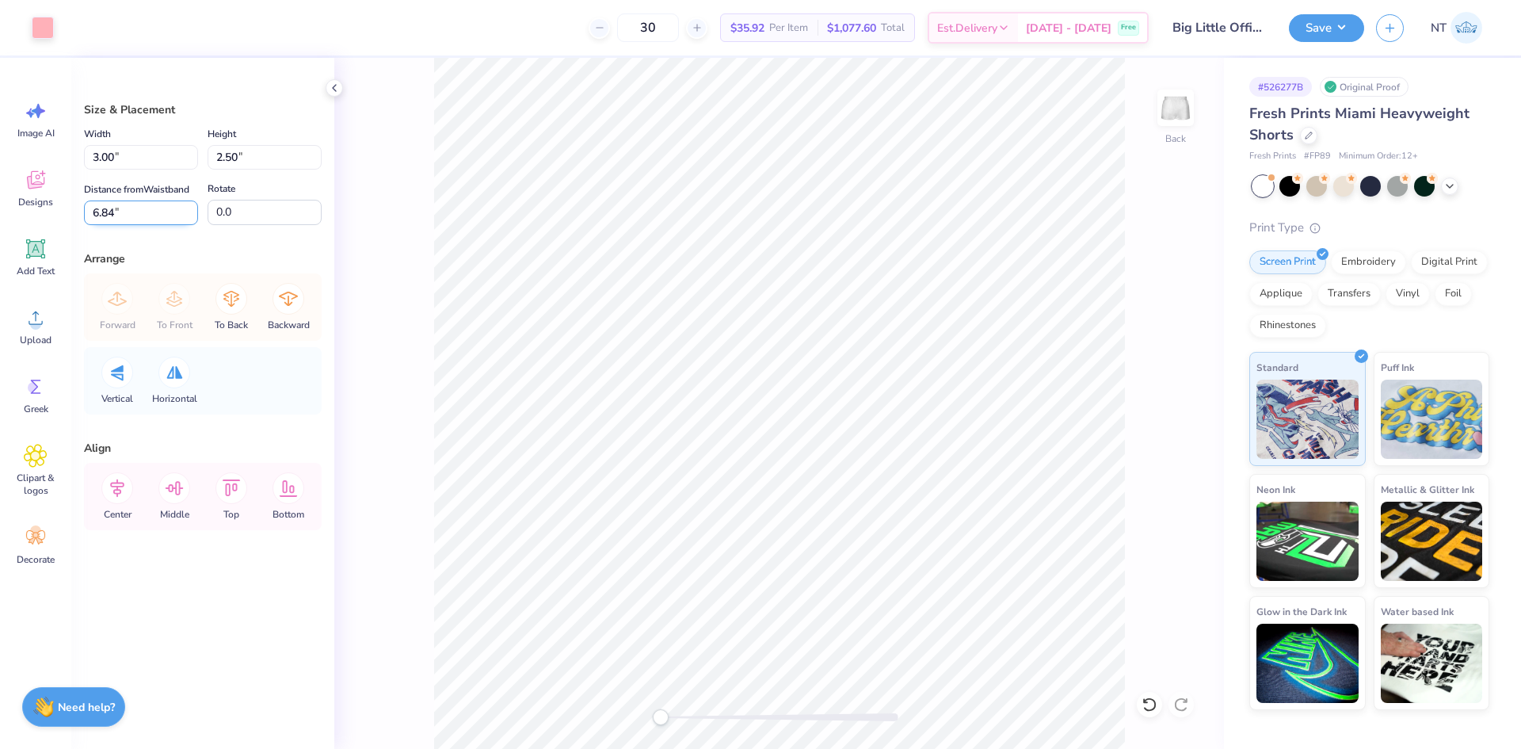
click at [110, 216] on input "6.84" at bounding box center [141, 212] width 114 height 25
type input "7"
click at [256, 158] on input "2.00" at bounding box center [265, 157] width 114 height 25
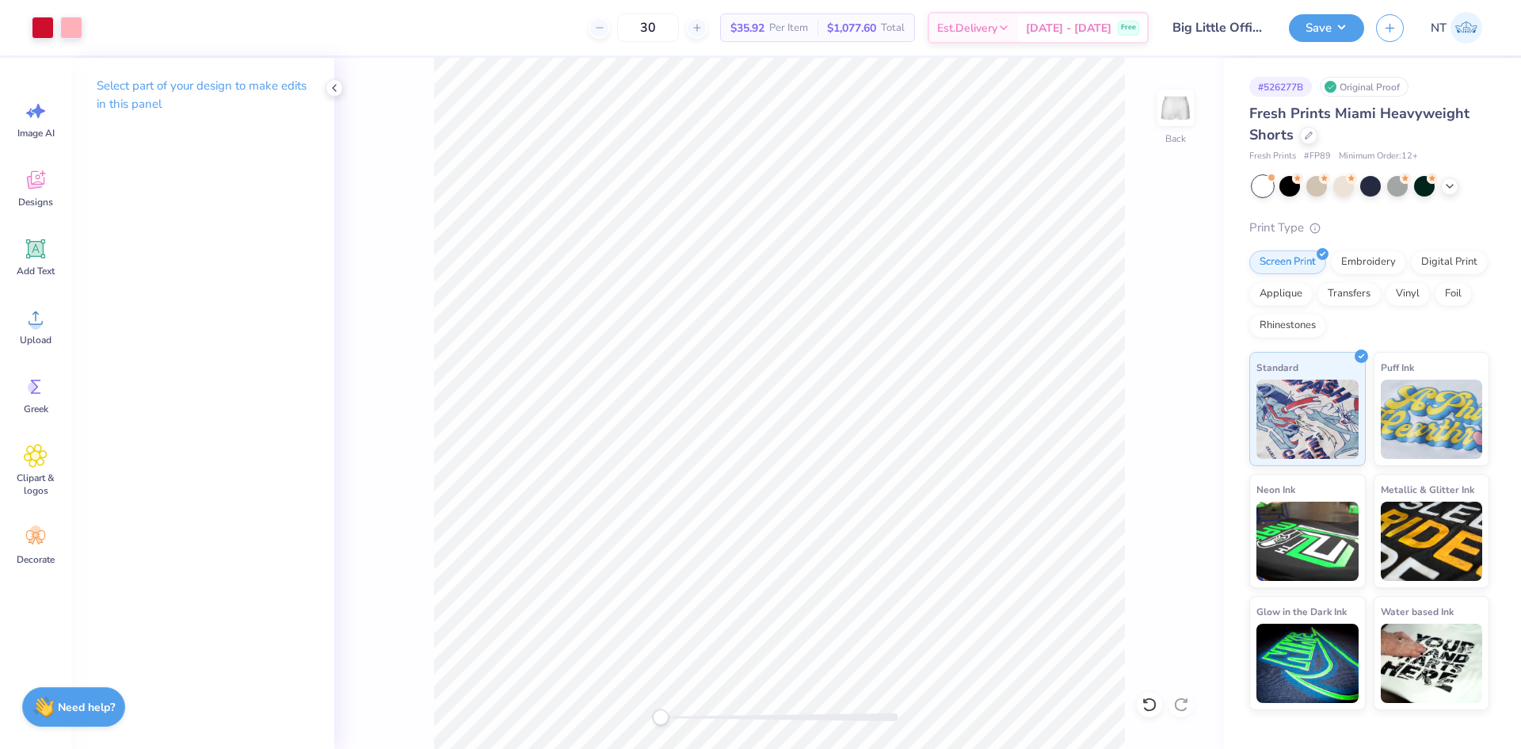
click at [1085, 628] on div "Back" at bounding box center [779, 403] width 890 height 691
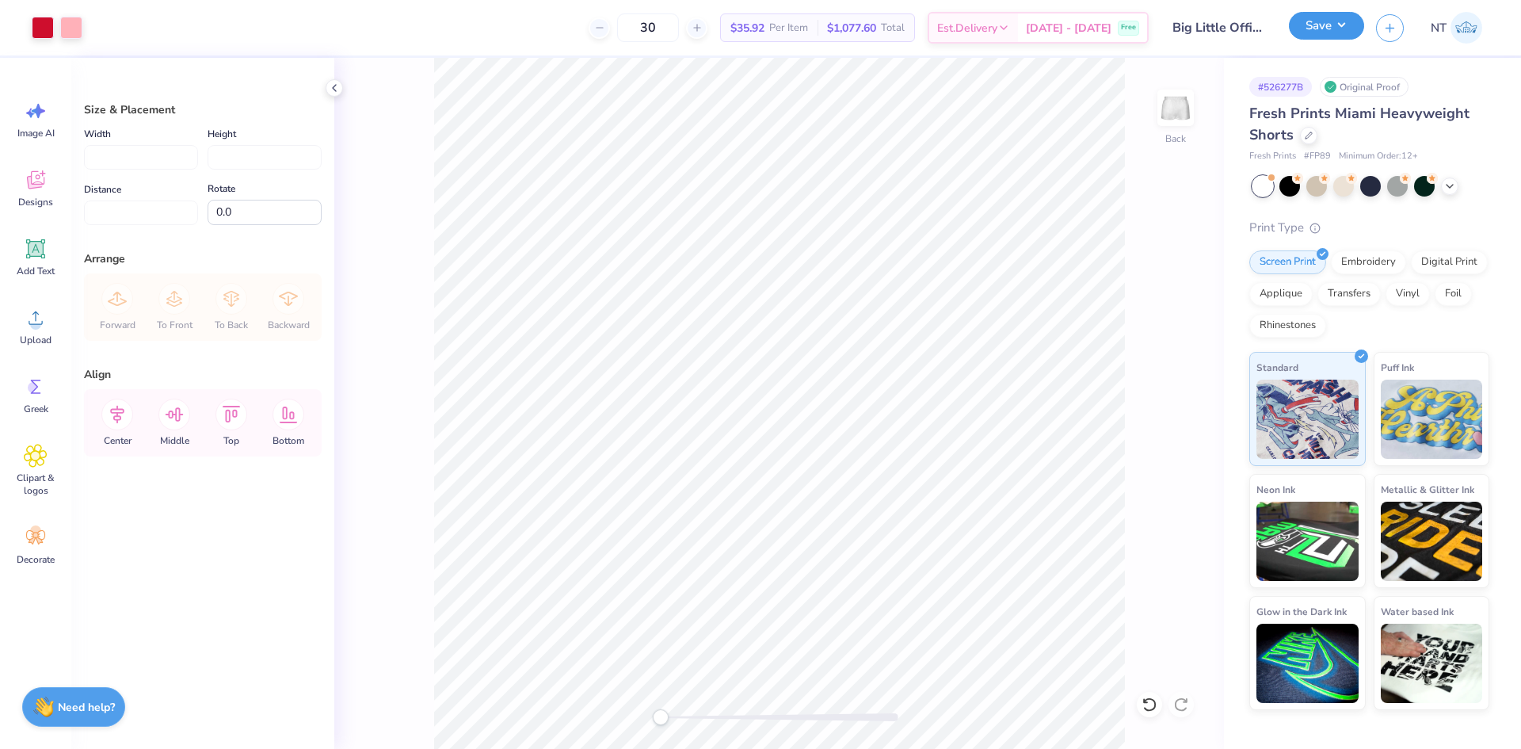
click at [1357, 22] on button "Save" at bounding box center [1326, 26] width 75 height 28
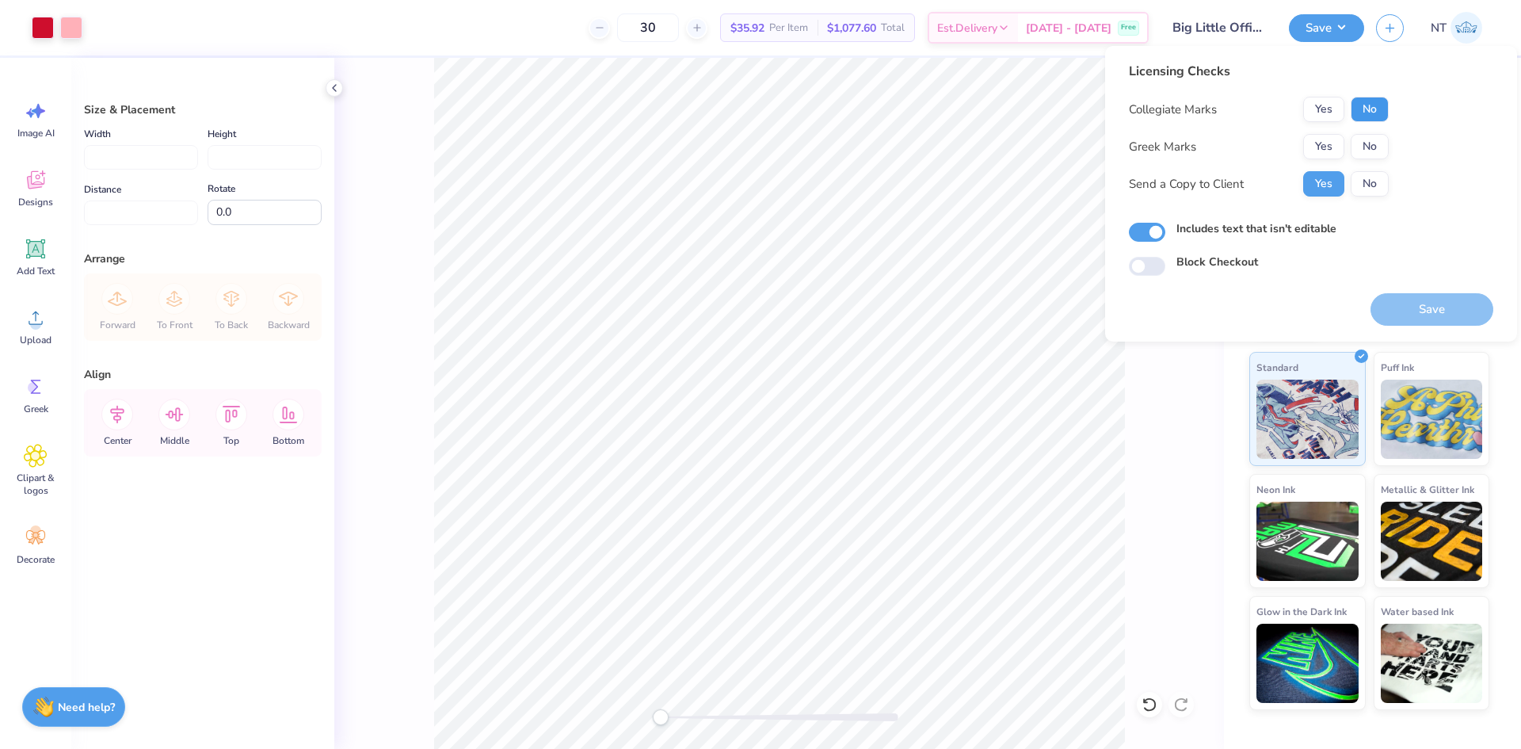
click at [1365, 109] on button "No" at bounding box center [1370, 109] width 38 height 25
click at [1364, 147] on button "No" at bounding box center [1370, 146] width 38 height 25
click at [1411, 304] on button "Save" at bounding box center [1432, 309] width 123 height 32
